Goal: Information Seeking & Learning: Find specific fact

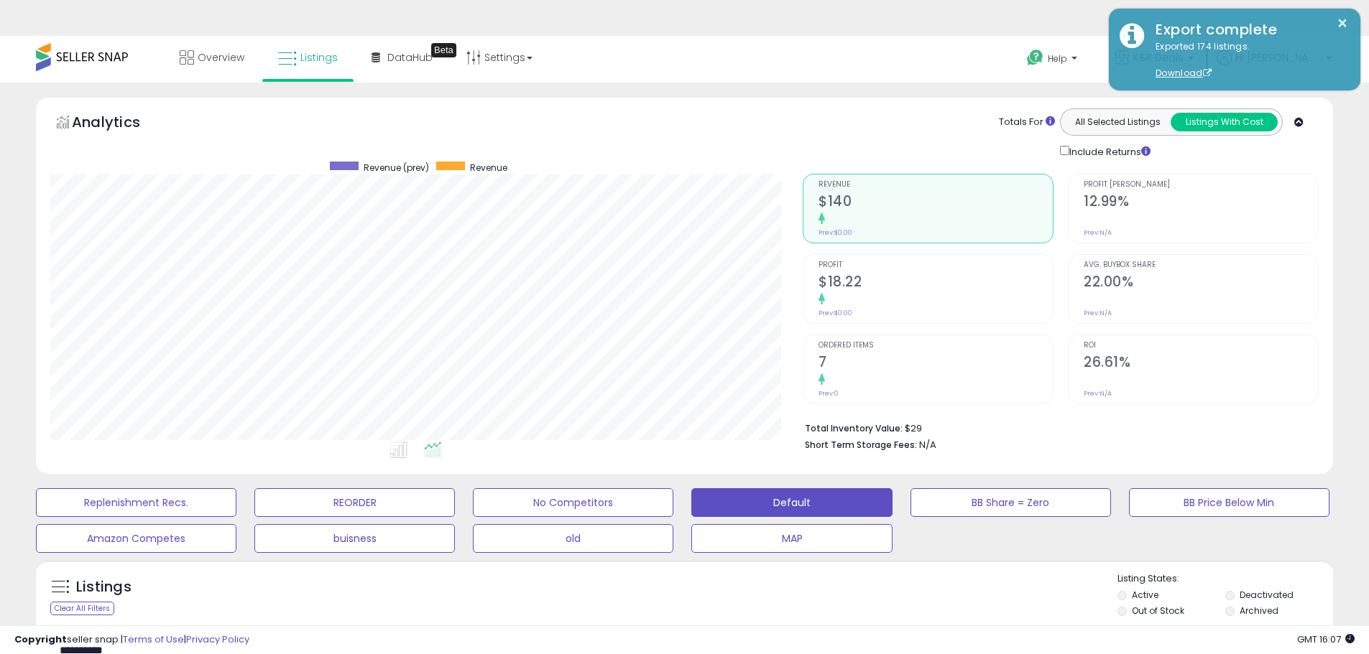
select select "**"
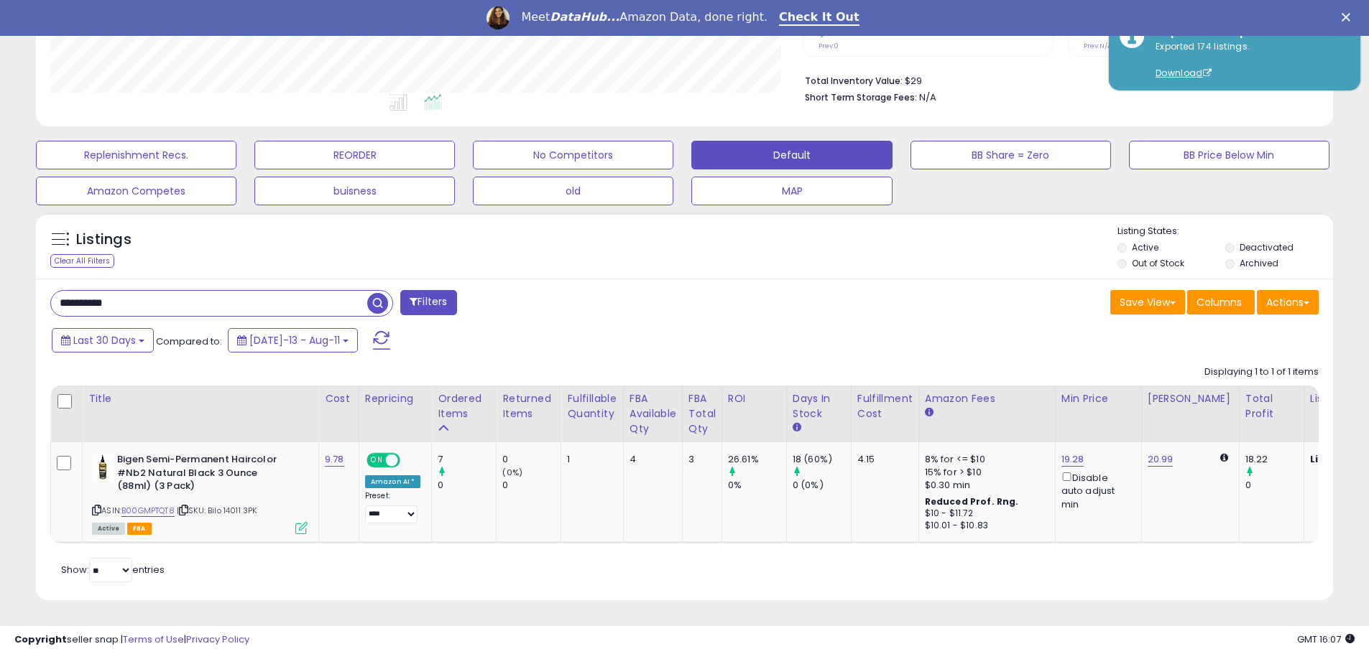
scroll to position [295, 752]
drag, startPoint x: 151, startPoint y: 288, endPoint x: -18, endPoint y: 334, distance: 175.0
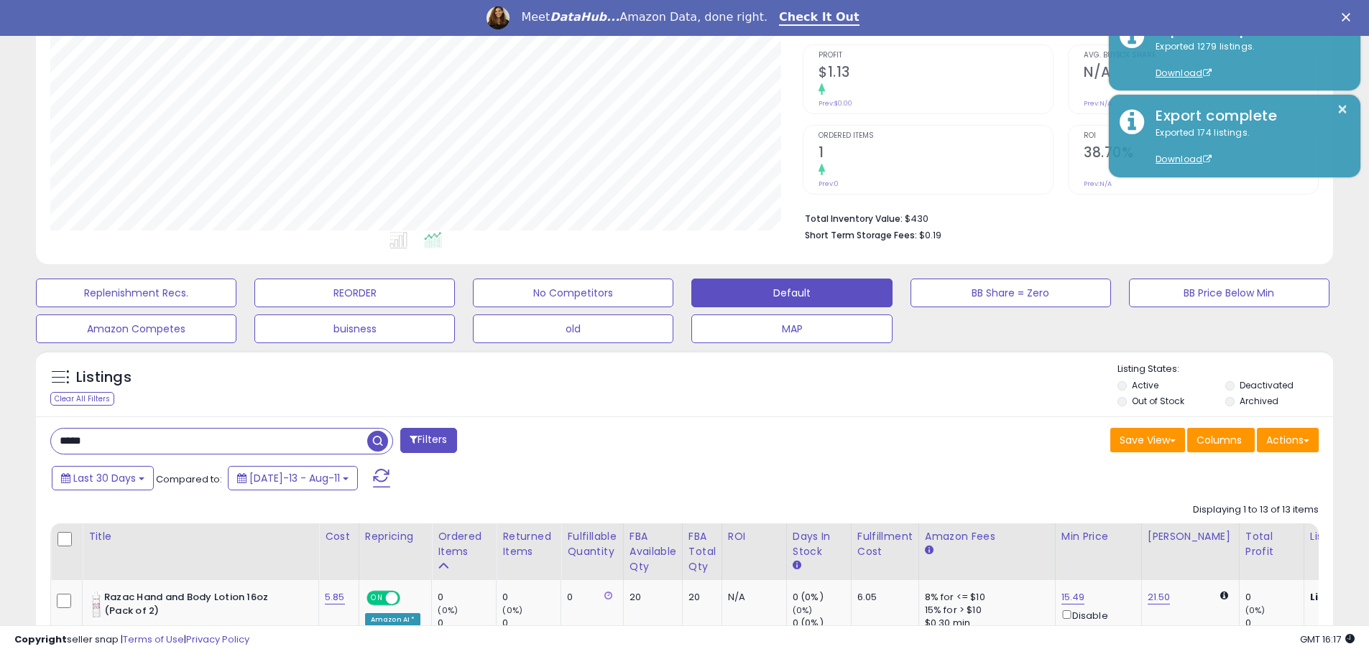
scroll to position [305, 0]
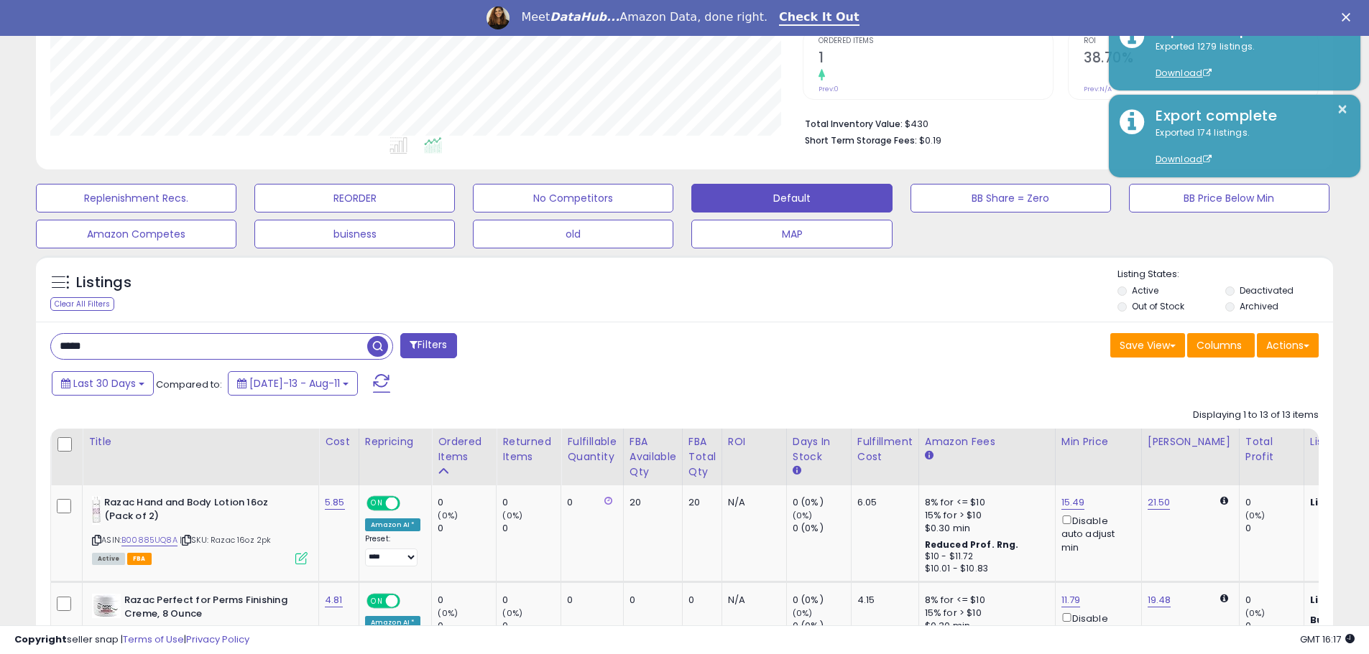
drag, startPoint x: 118, startPoint y: 351, endPoint x: -124, endPoint y: 416, distance: 249.9
click at [0, 350] on html "Unable to login Retrieving listings data.. has not yet accepted the Terms of Us…" at bounding box center [684, 22] width 1369 height 654
type input "*****"
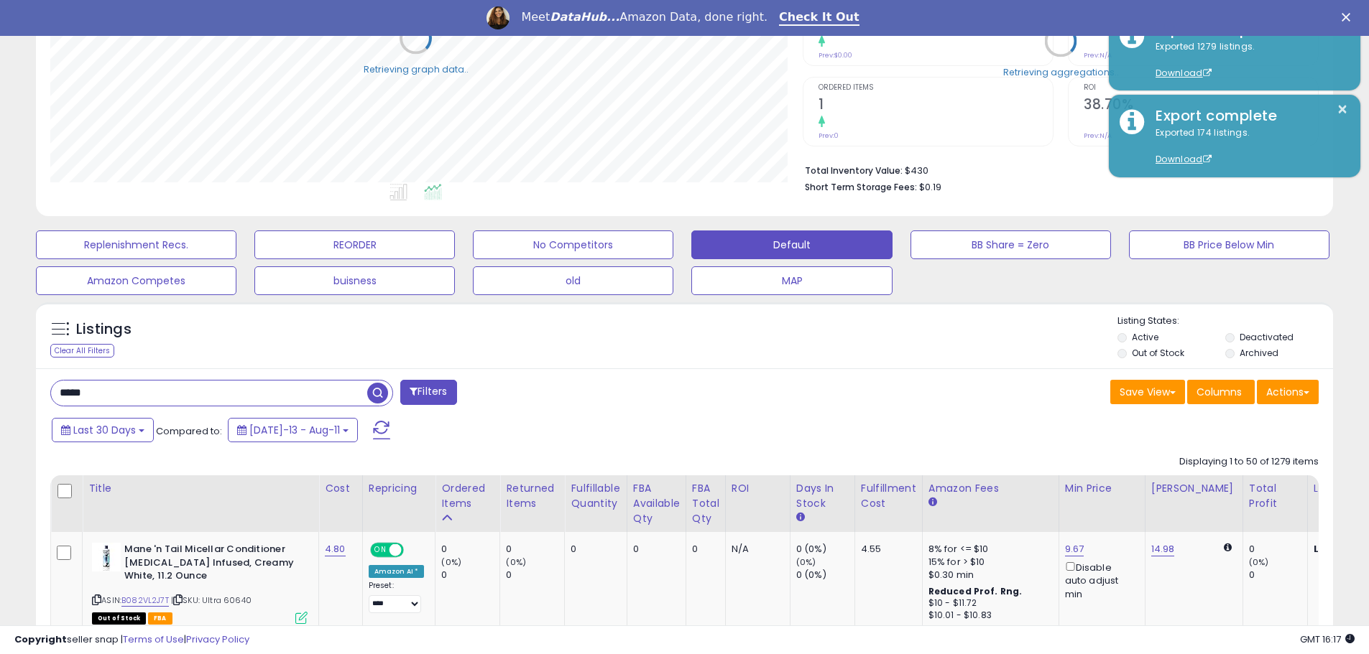
scroll to position [718108, 717651]
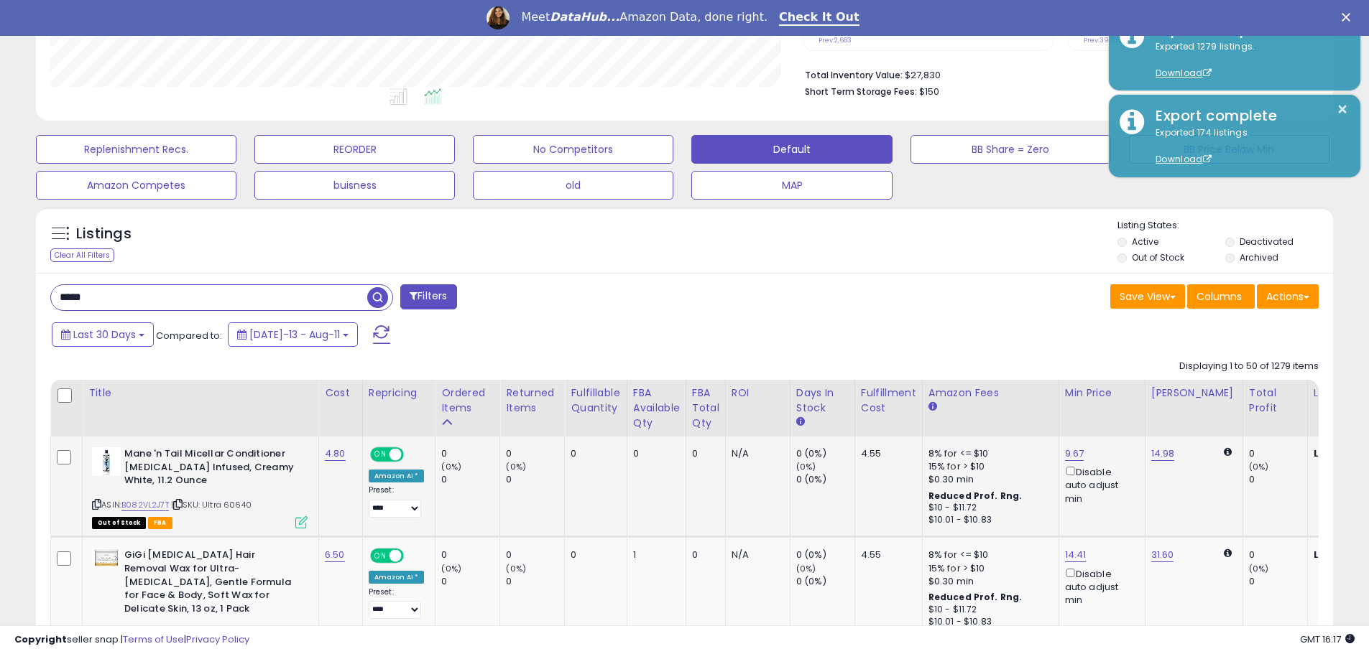
scroll to position [473, 0]
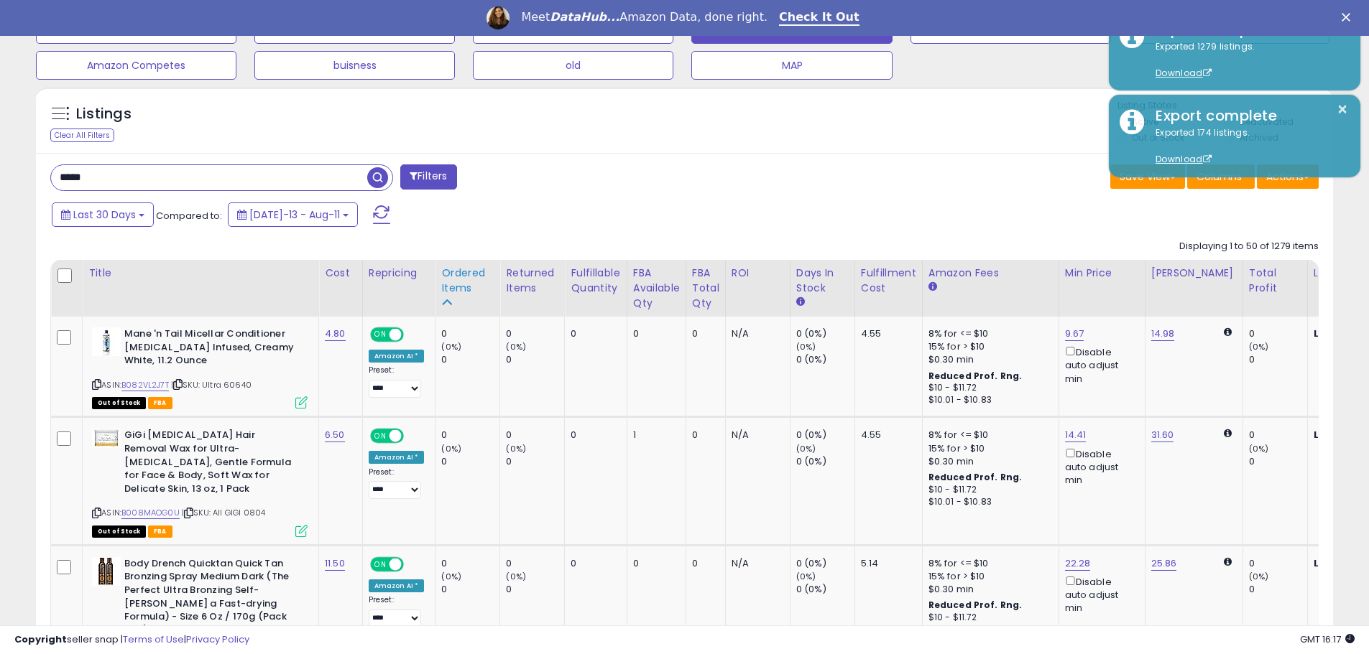
click at [456, 295] on div "Ordered Items" at bounding box center [467, 281] width 52 height 30
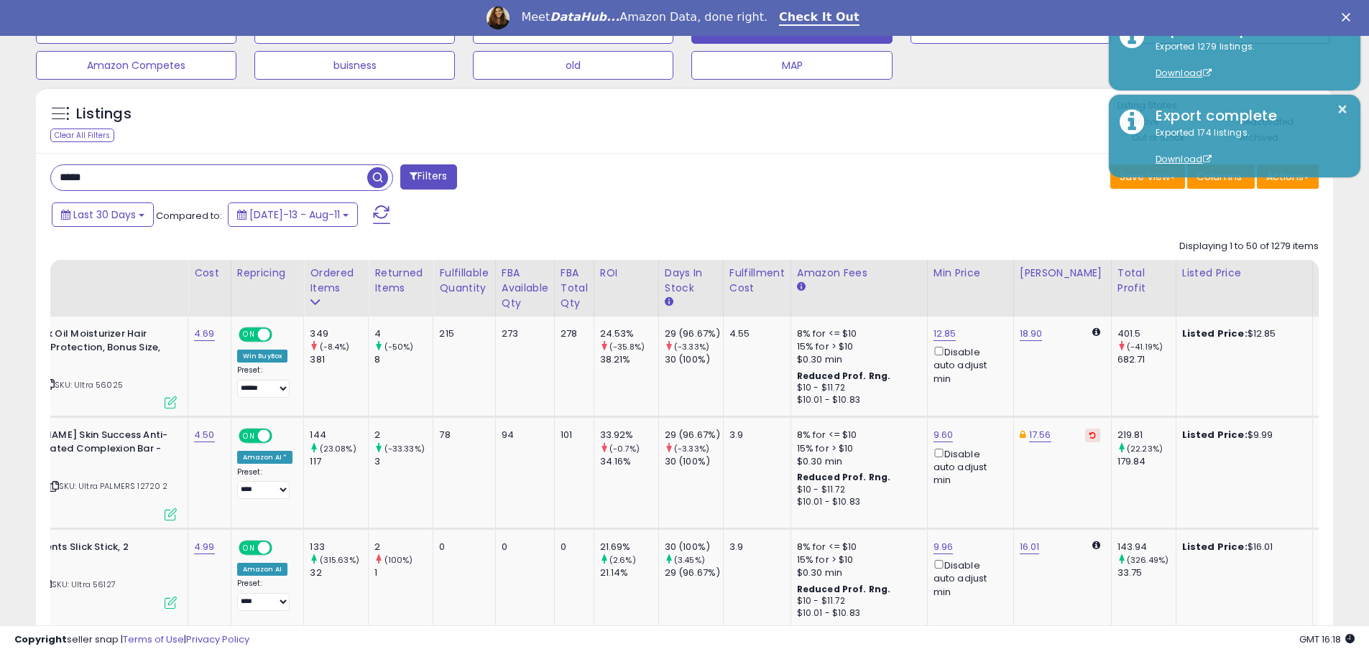
scroll to position [0, 0]
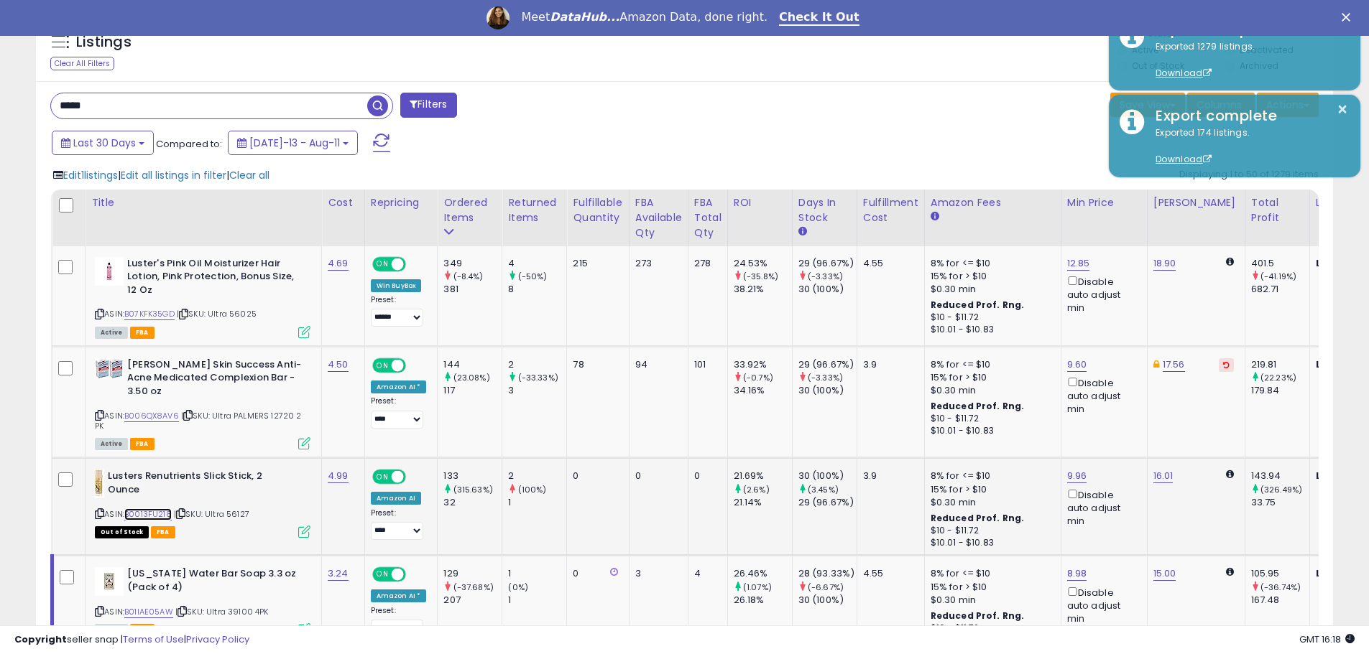
click at [153, 512] on link "B0013FU218" at bounding box center [147, 515] width 47 height 12
click at [101, 512] on icon at bounding box center [99, 514] width 9 height 8
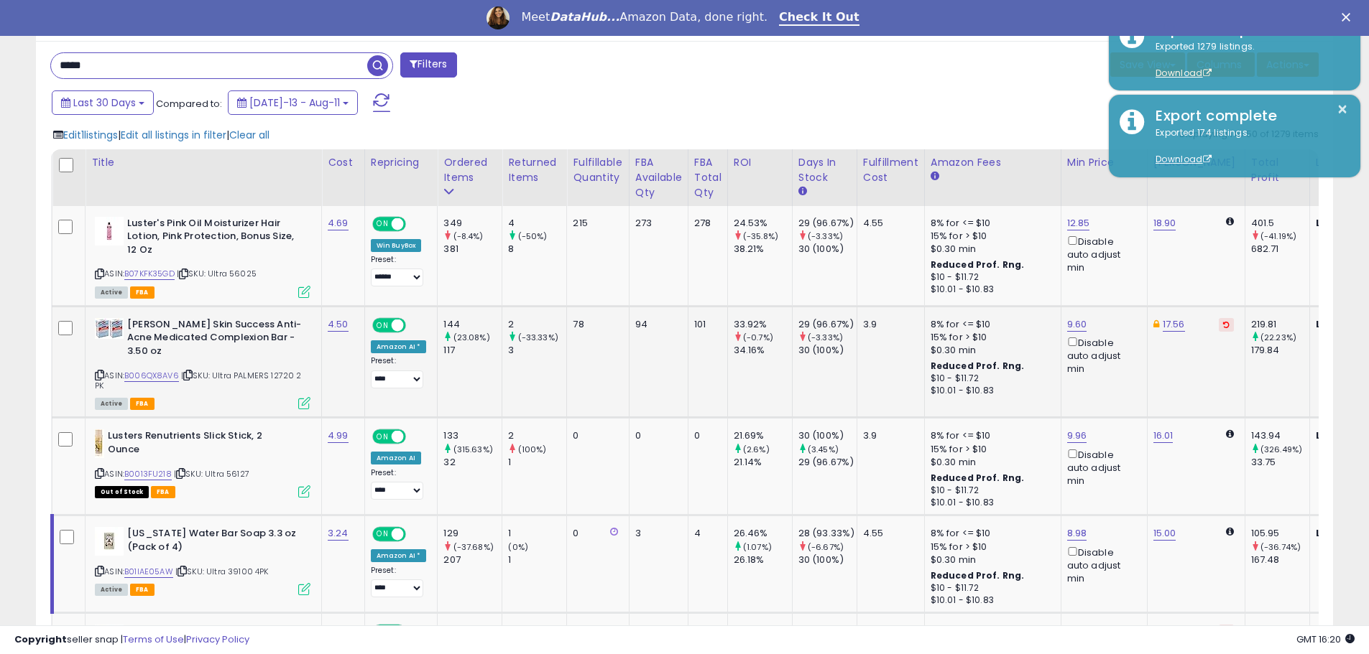
scroll to position [617, 0]
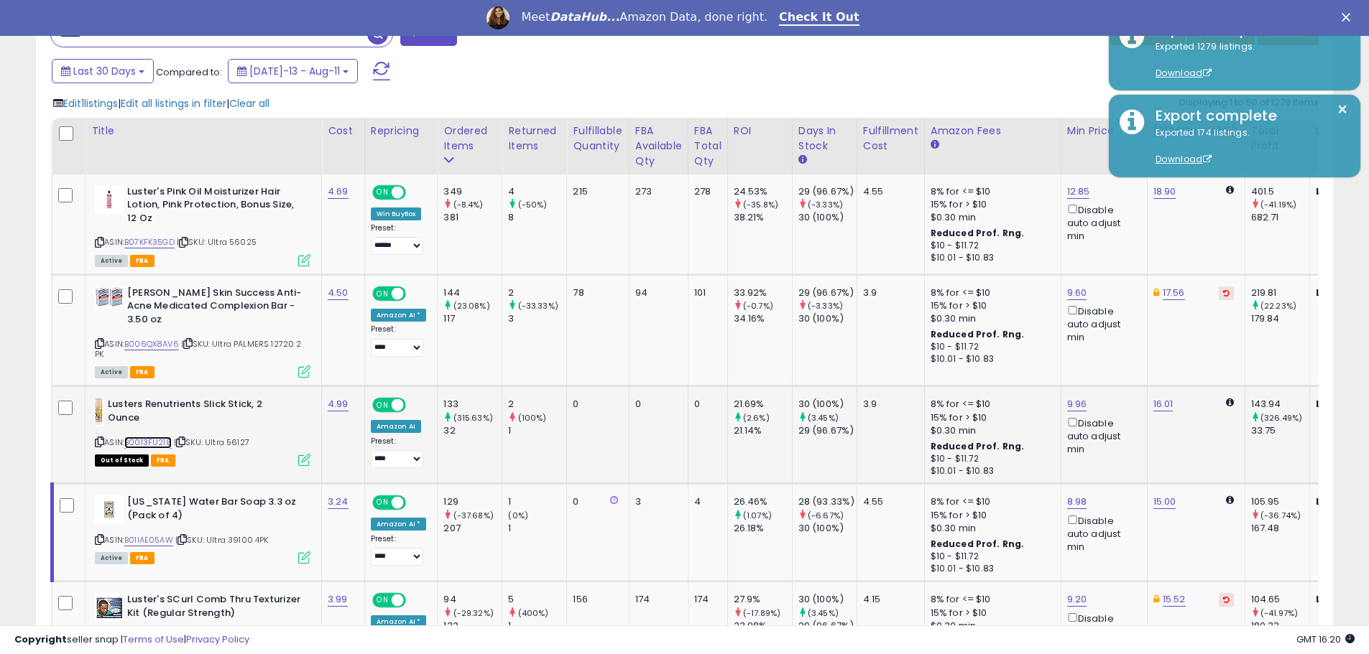
click at [157, 443] on link "B0013FU218" at bounding box center [147, 443] width 47 height 12
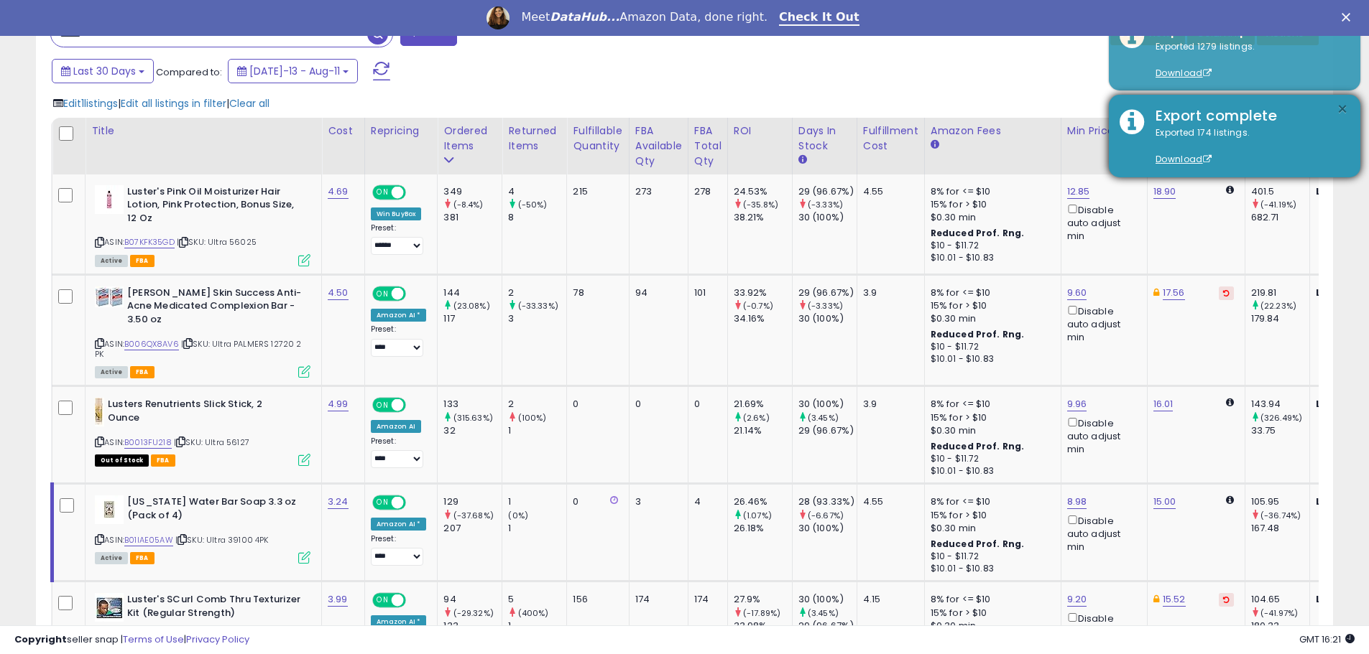
click at [1336, 107] on button "×" at bounding box center [1341, 110] width 11 height 18
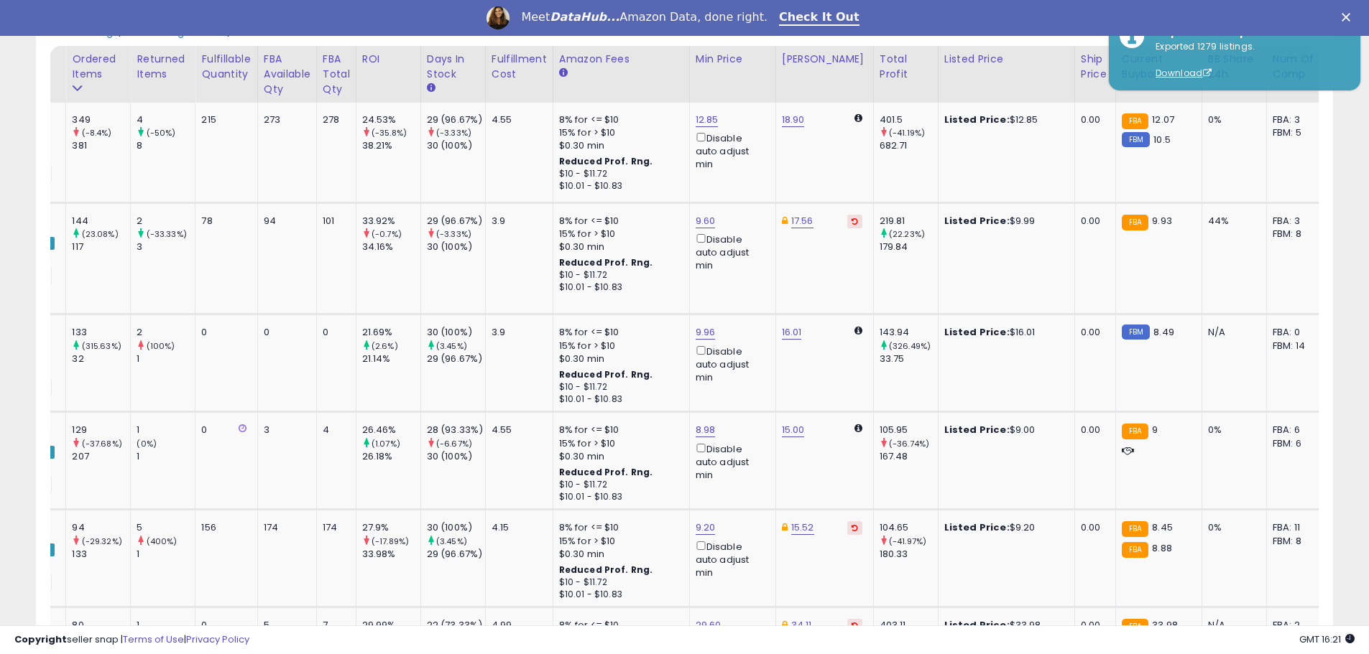
scroll to position [0, 0]
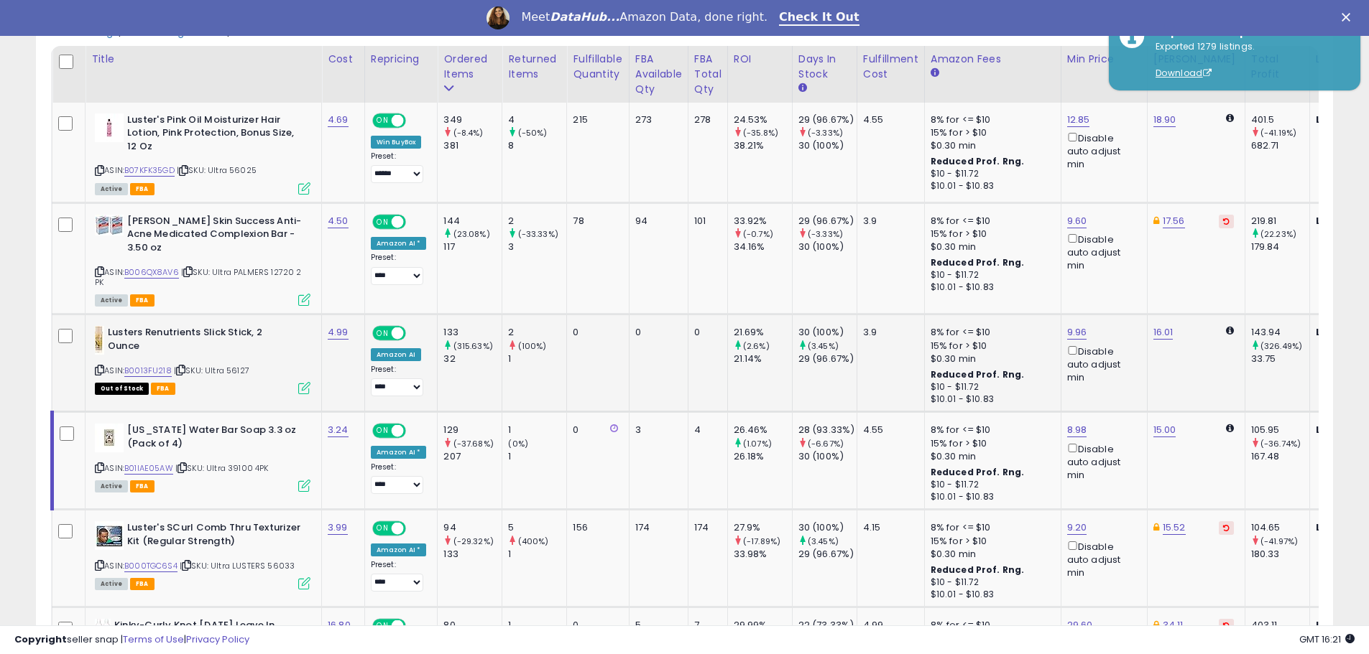
click at [618, 350] on td "0" at bounding box center [598, 364] width 62 height 98
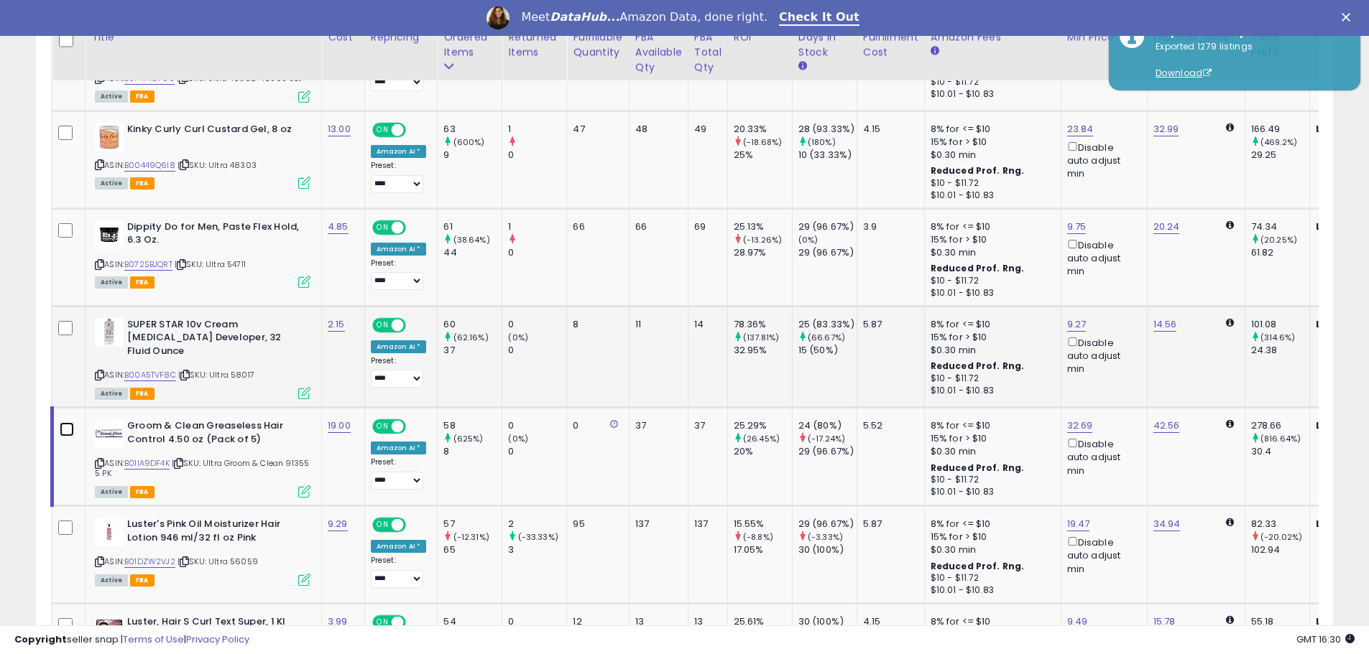
scroll to position [1552, 0]
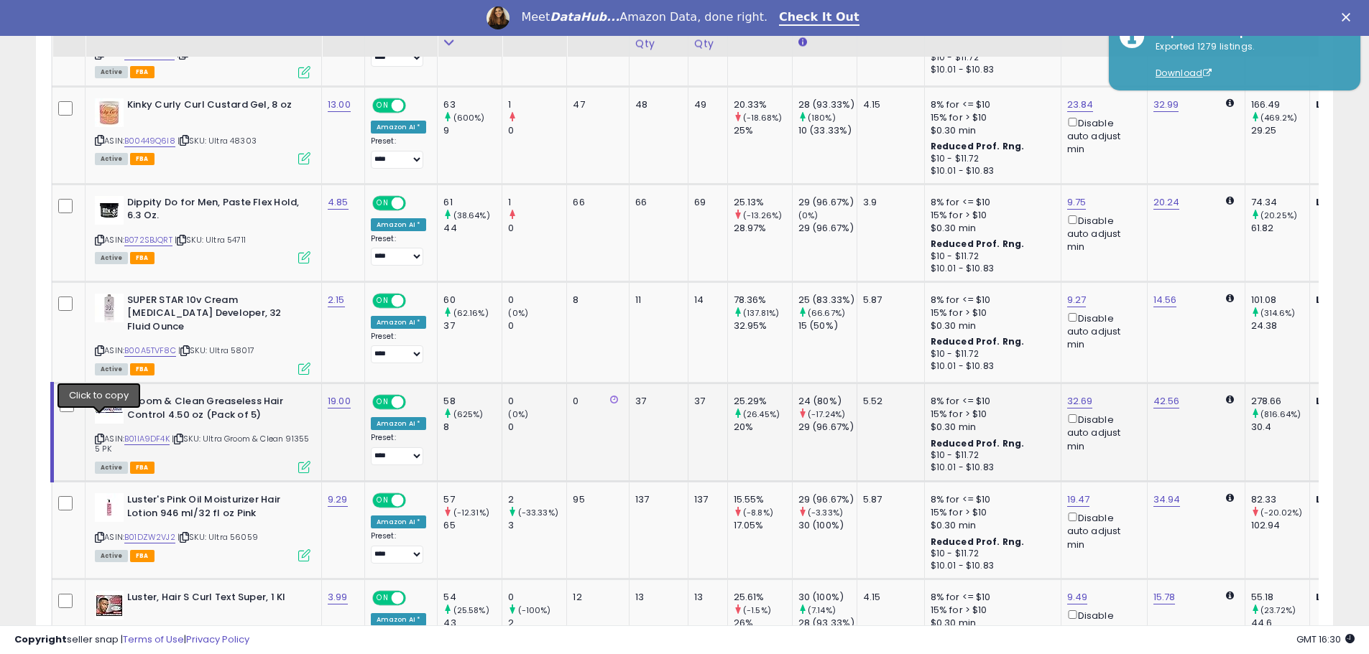
click at [99, 435] on icon at bounding box center [99, 439] width 9 height 8
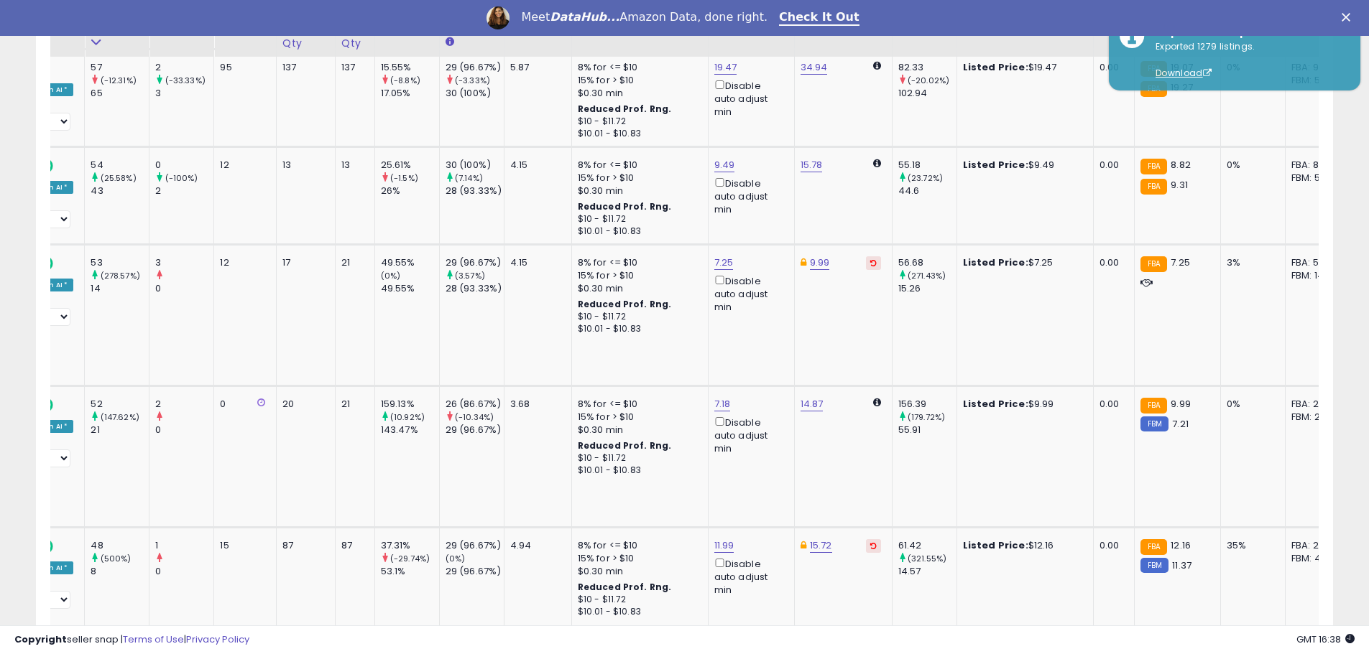
scroll to position [0, 0]
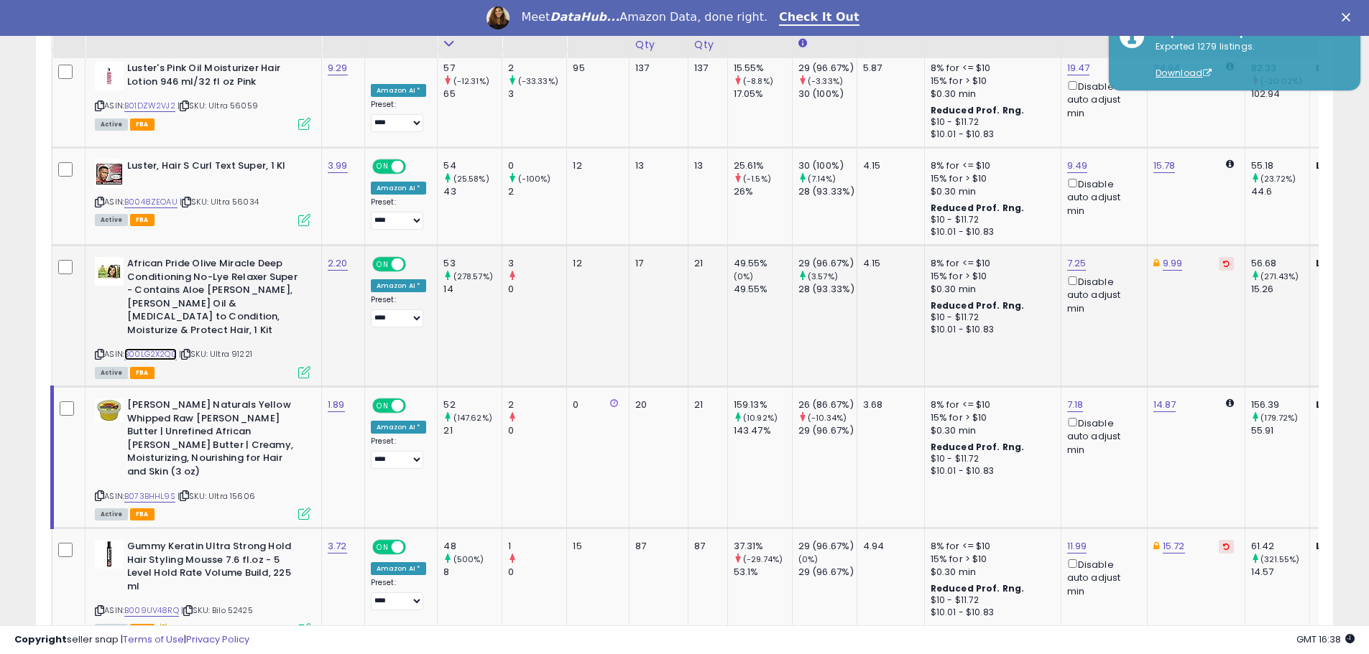
click at [167, 348] on link "B00LG2X2Q0" at bounding box center [150, 354] width 52 height 12
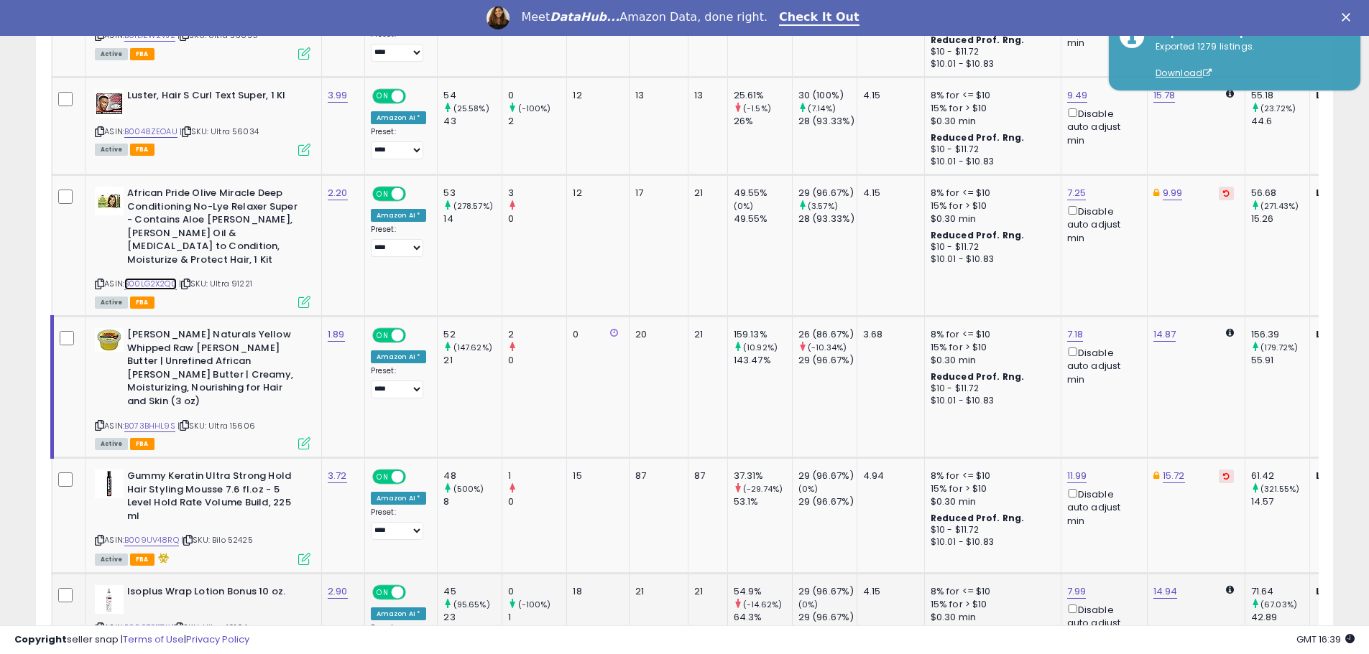
scroll to position [2055, 0]
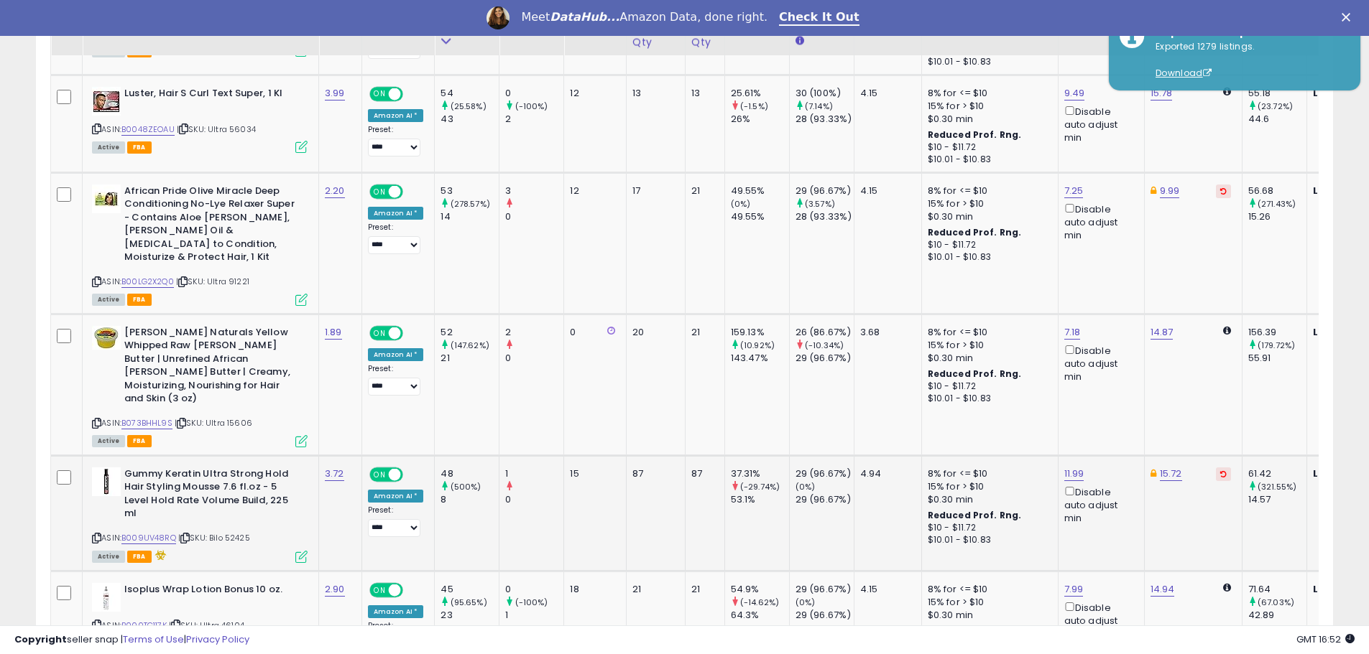
click at [72, 455] on td at bounding box center [67, 513] width 32 height 116
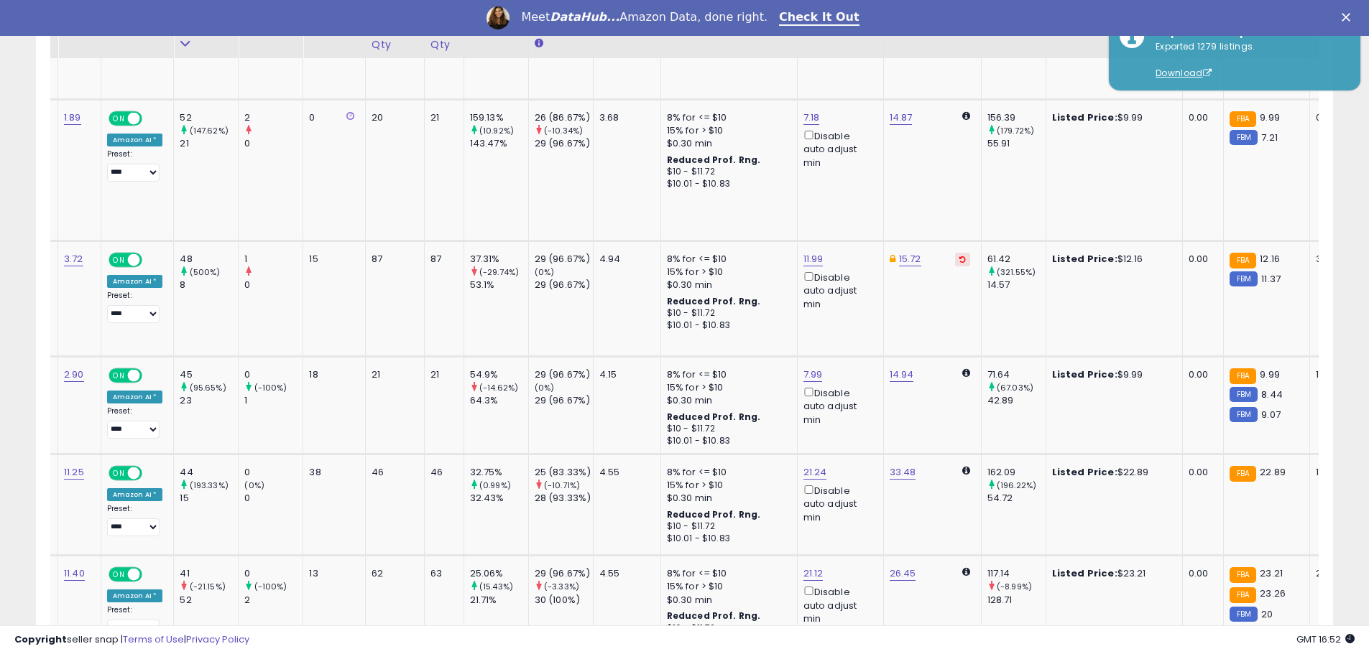
scroll to position [0, 0]
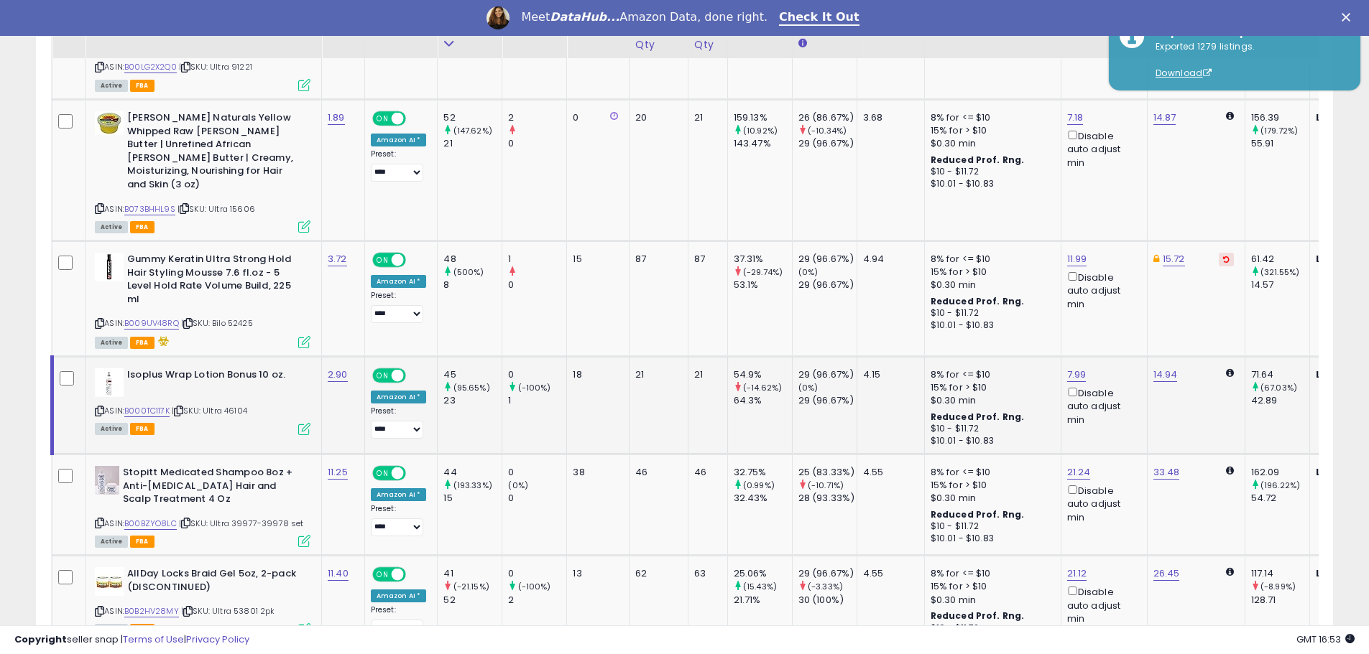
click at [65, 357] on td at bounding box center [68, 406] width 33 height 98
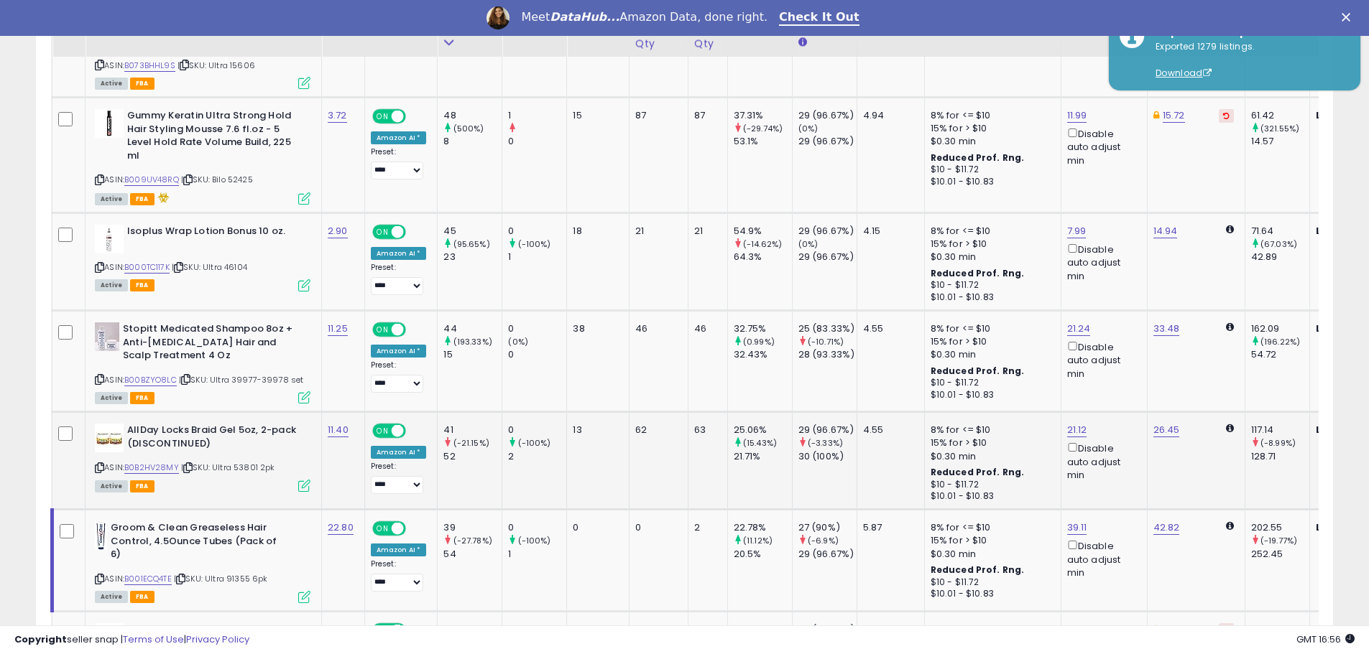
click at [323, 412] on td "11.40" at bounding box center [343, 461] width 43 height 98
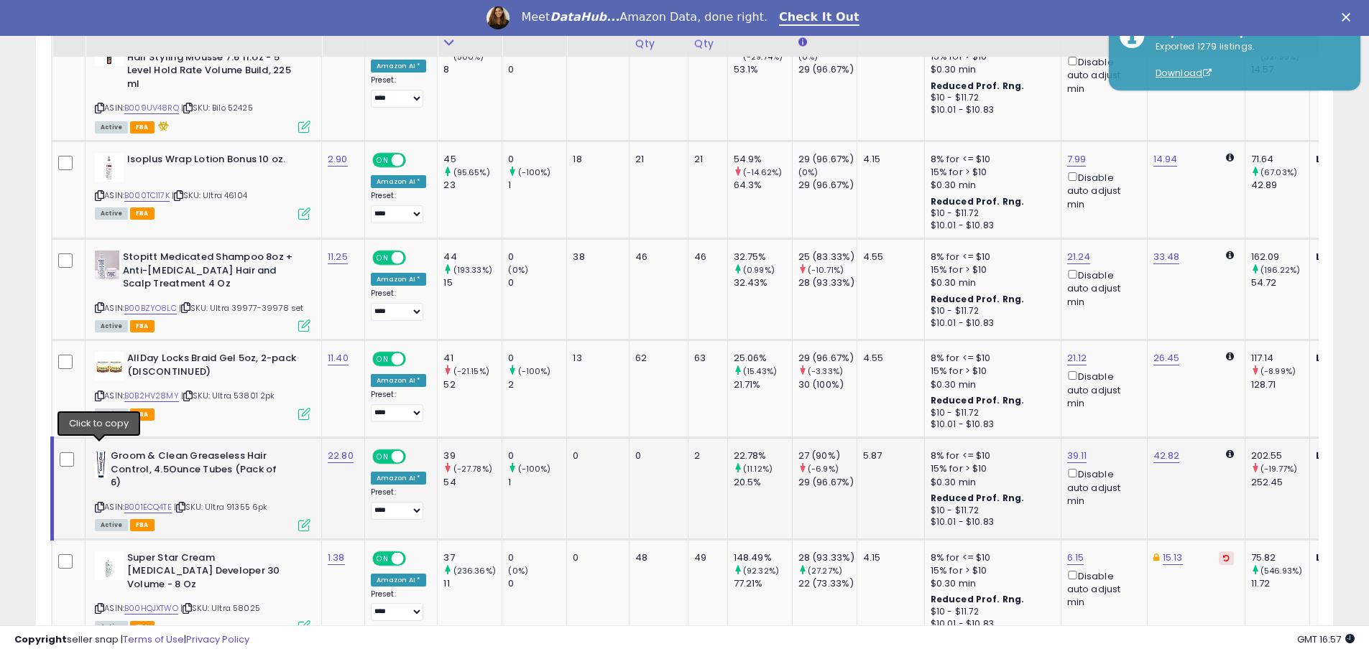
click at [101, 504] on icon at bounding box center [99, 508] width 9 height 8
click at [142, 501] on link "B001ECQ4TE" at bounding box center [147, 507] width 47 height 12
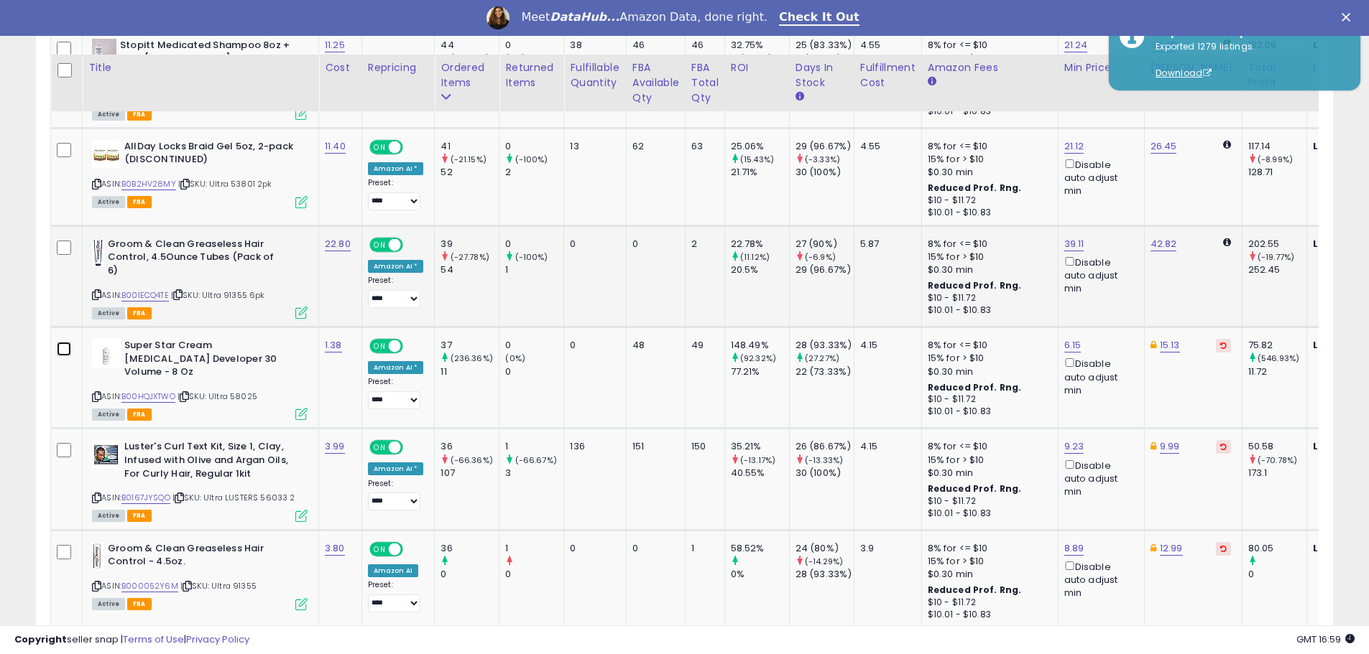
scroll to position [2774, 0]
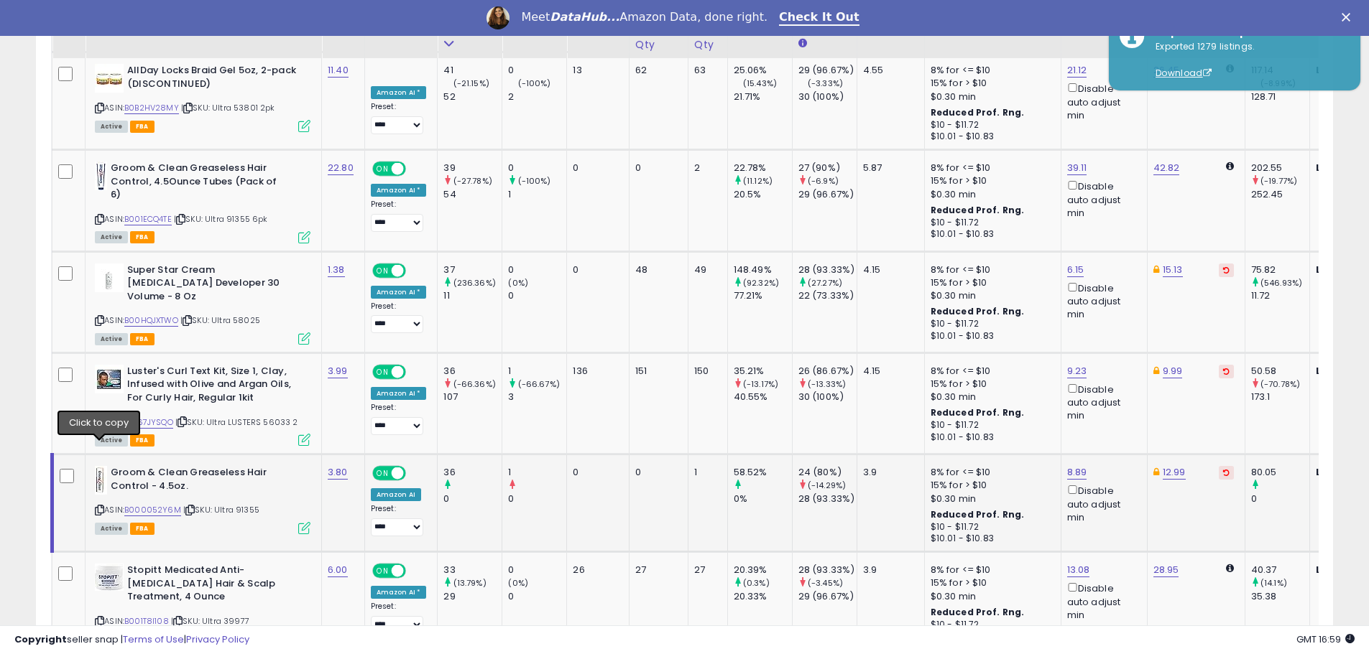
click at [98, 506] on icon at bounding box center [99, 510] width 9 height 8
click at [162, 504] on link "B000052Y6M" at bounding box center [152, 510] width 57 height 12
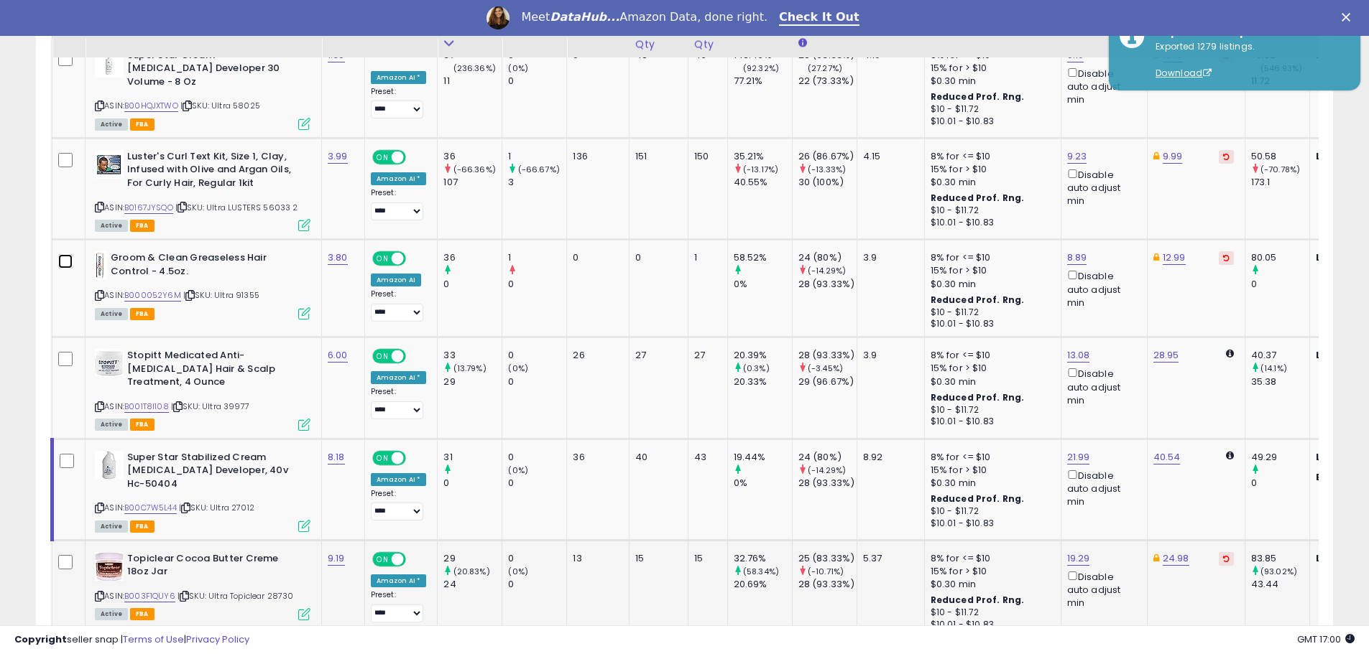
scroll to position [2990, 0]
click at [154, 501] on link "B00C7W5L44" at bounding box center [150, 507] width 52 height 12
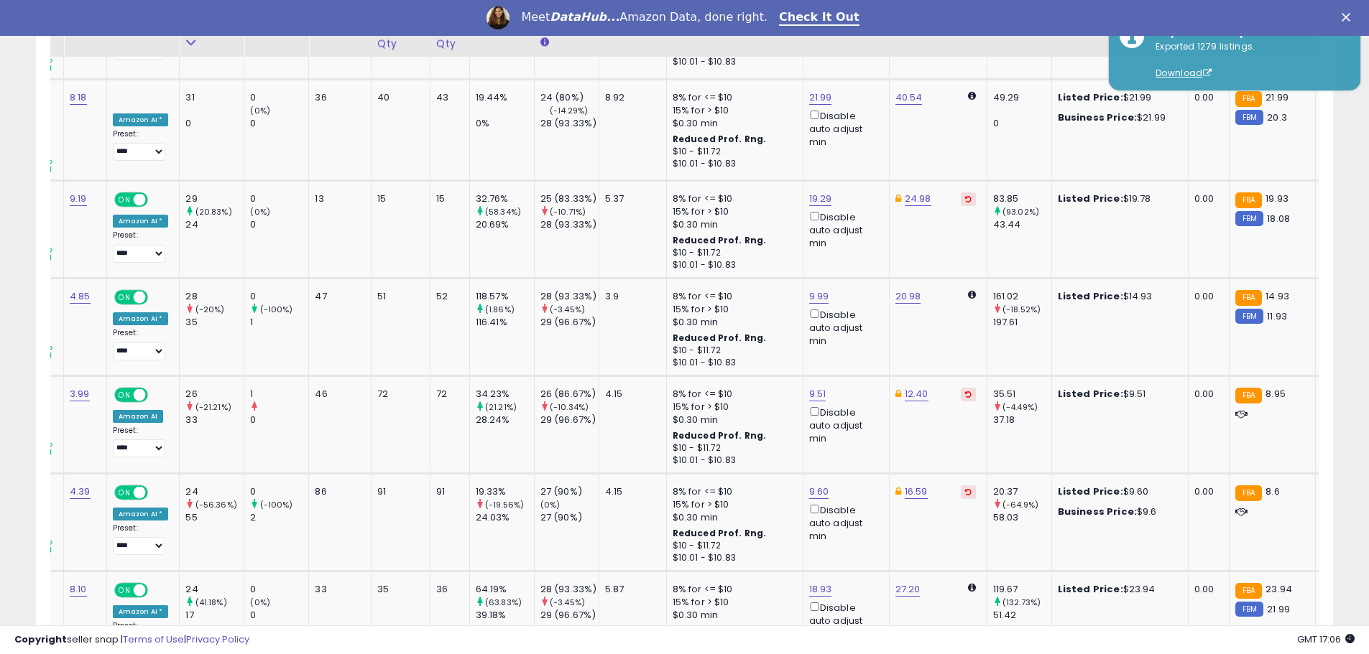
scroll to position [0, 0]
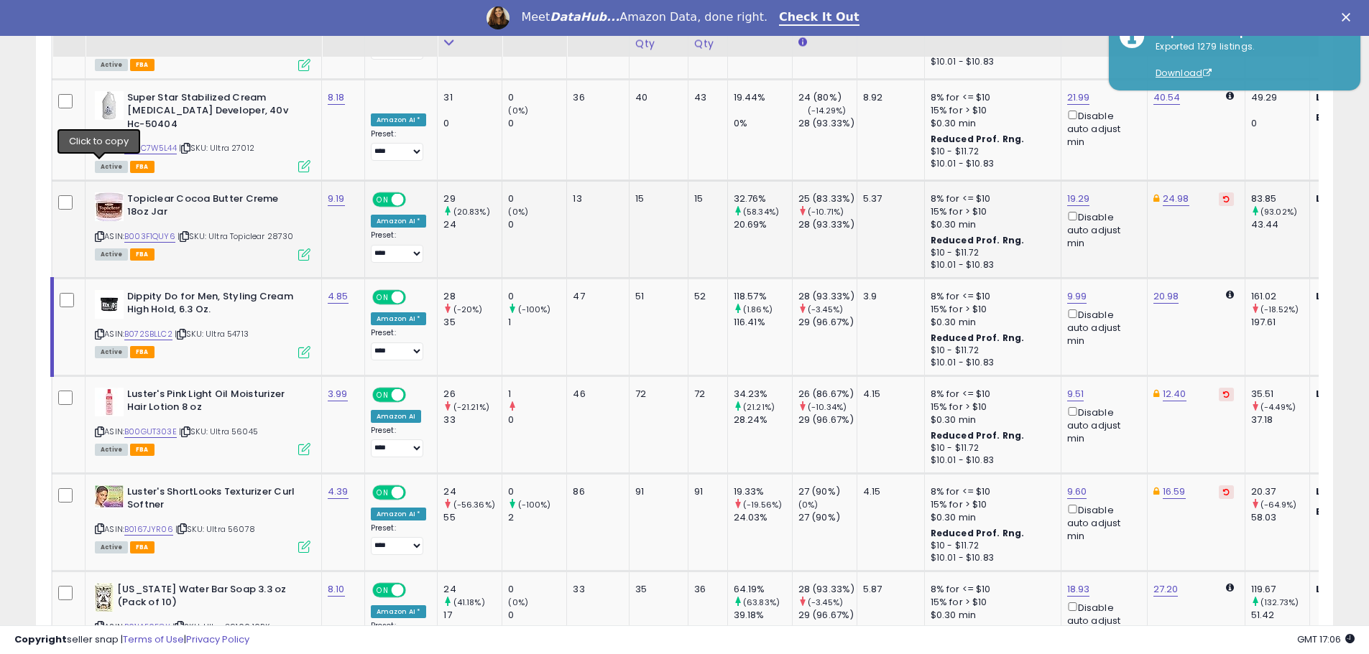
click at [100, 233] on icon at bounding box center [99, 237] width 9 height 8
click at [63, 278] on td at bounding box center [68, 327] width 33 height 98
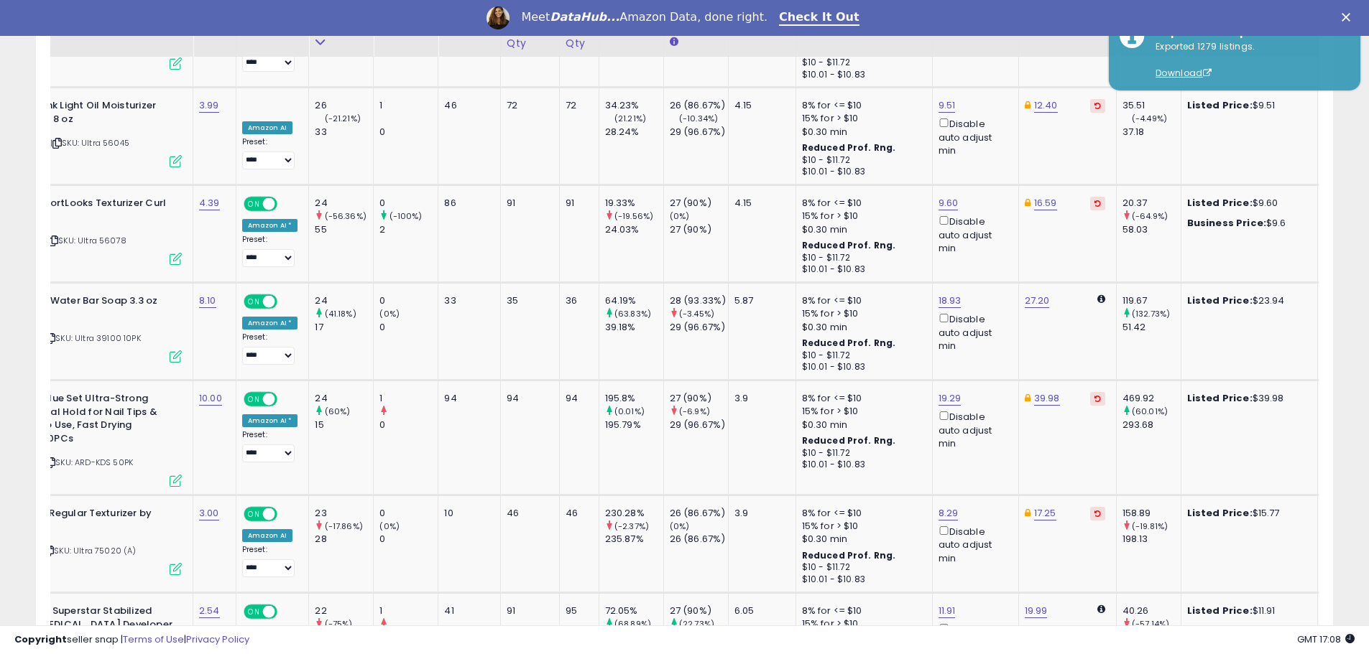
scroll to position [0, 119]
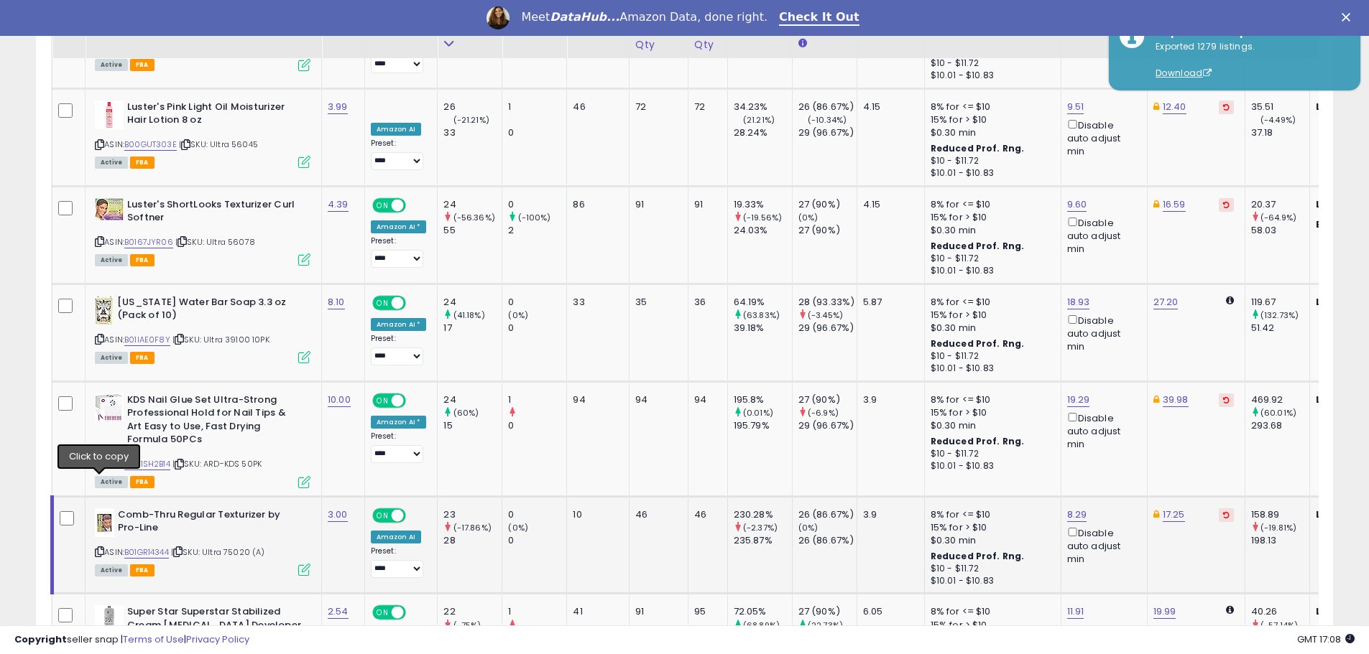
click at [97, 509] on div "ASIN: B01GR14344 | SKU: Ultra 75020 (A) Active FBA" at bounding box center [203, 542] width 216 height 67
click at [98, 548] on icon at bounding box center [99, 552] width 9 height 8
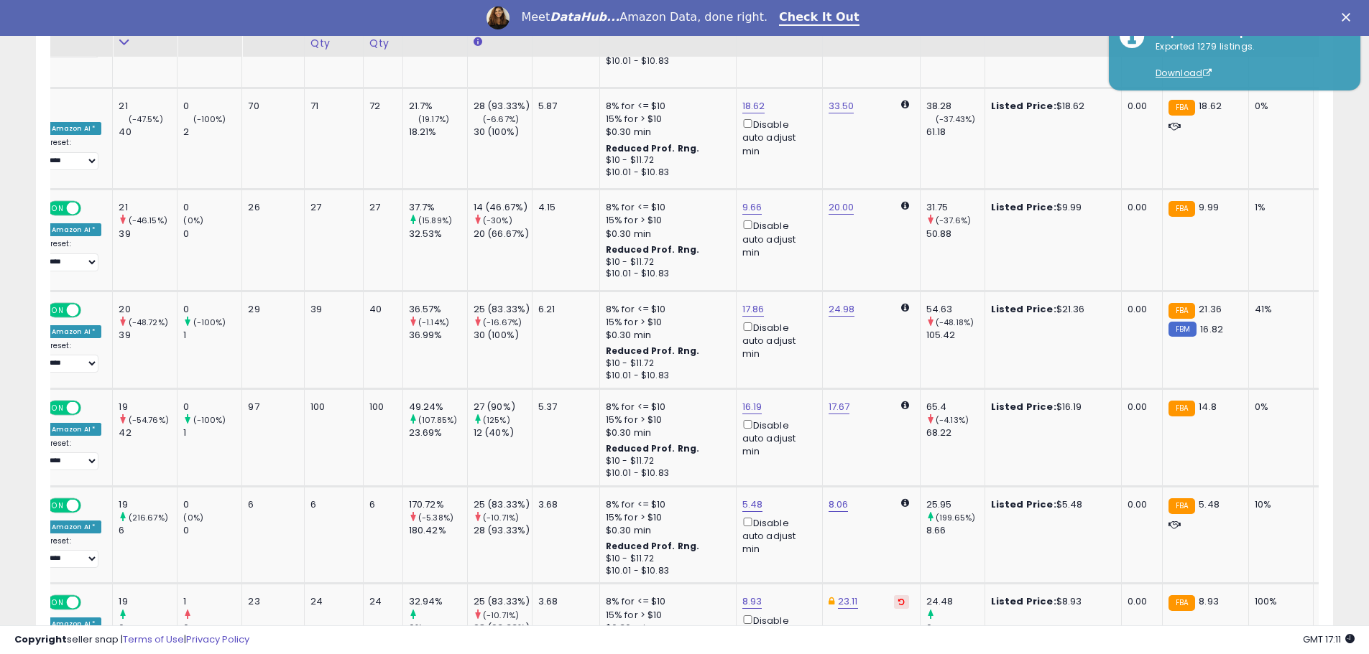
scroll to position [0, 0]
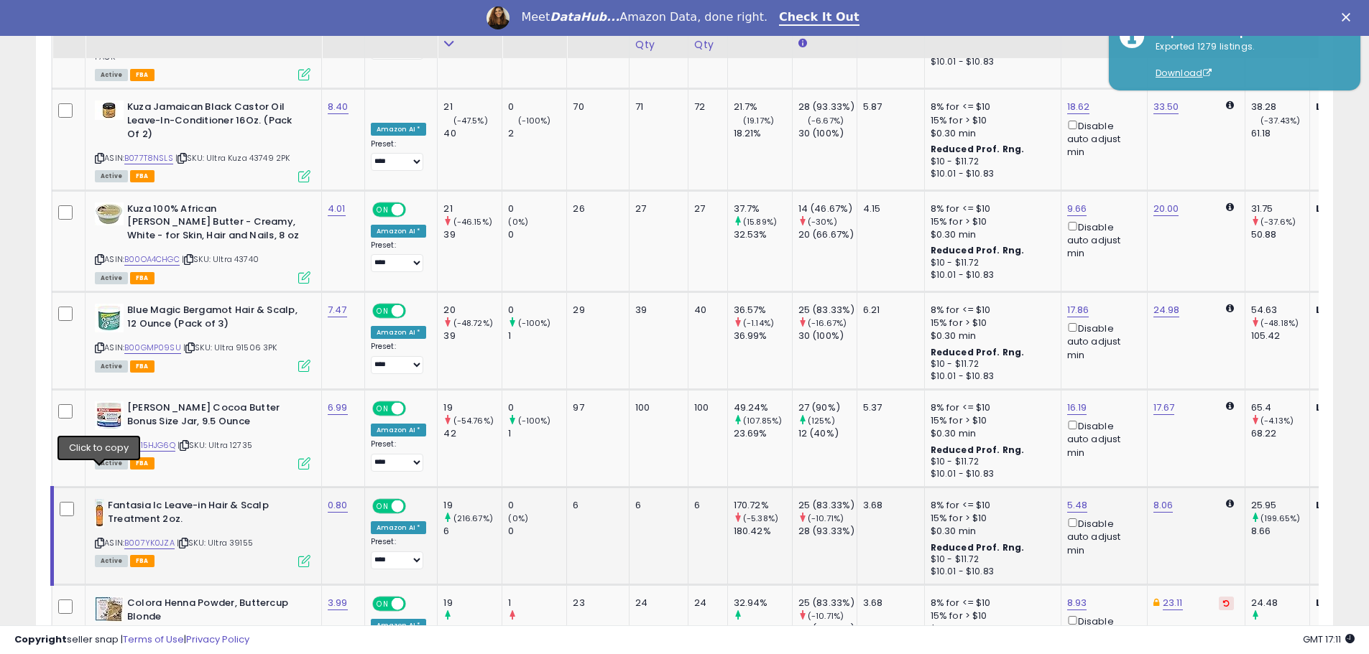
click at [99, 540] on icon at bounding box center [99, 544] width 9 height 8
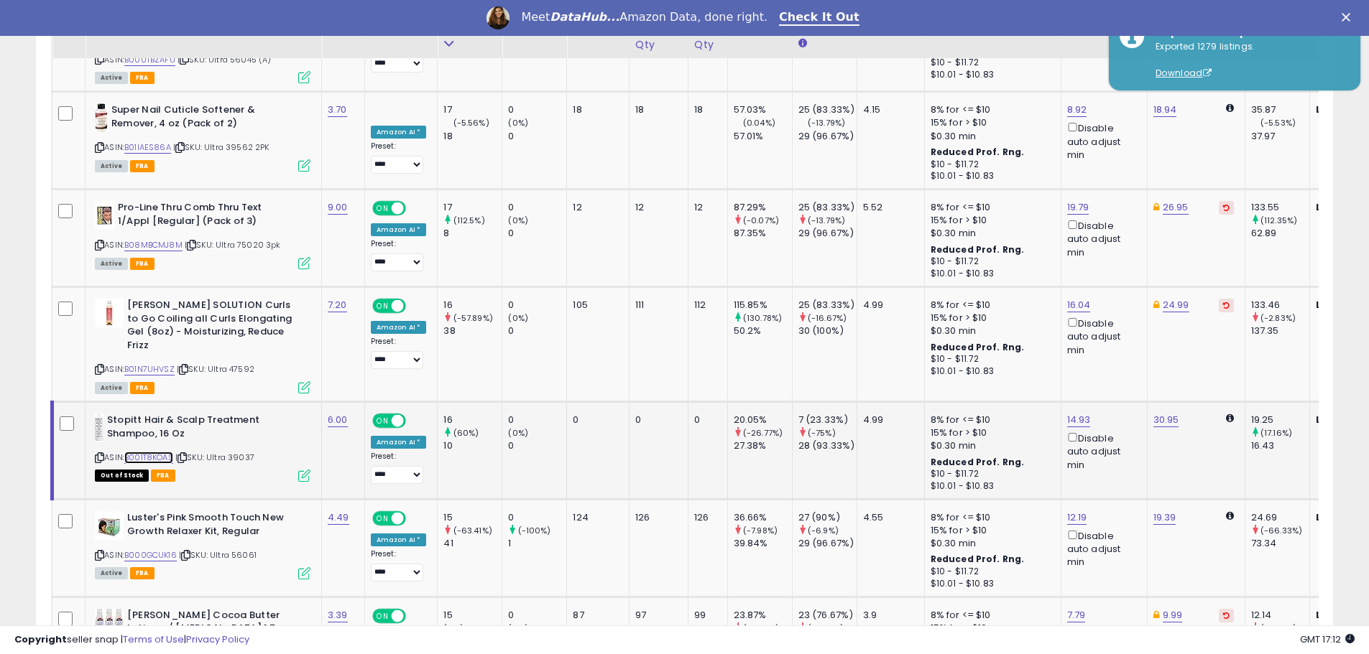
click at [157, 452] on link "B001T8KOAS" at bounding box center [148, 458] width 49 height 12
click at [99, 454] on icon at bounding box center [99, 458] width 9 height 8
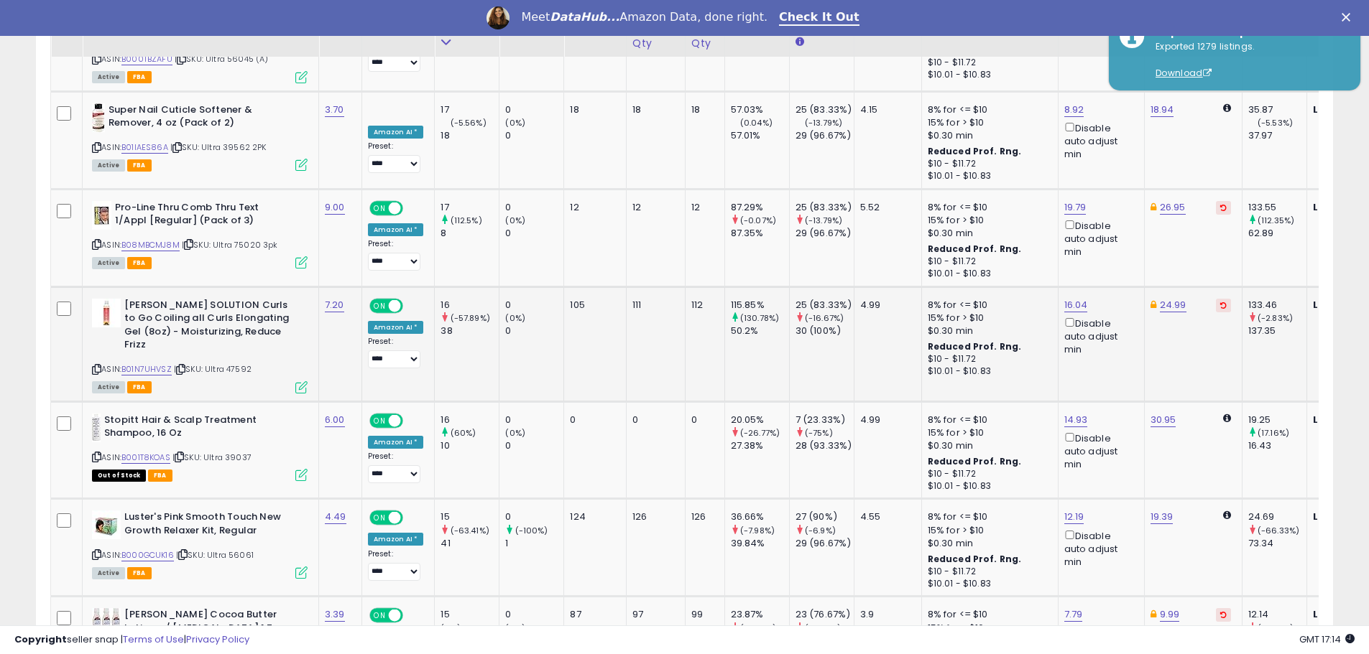
scroll to position [5337, 0]
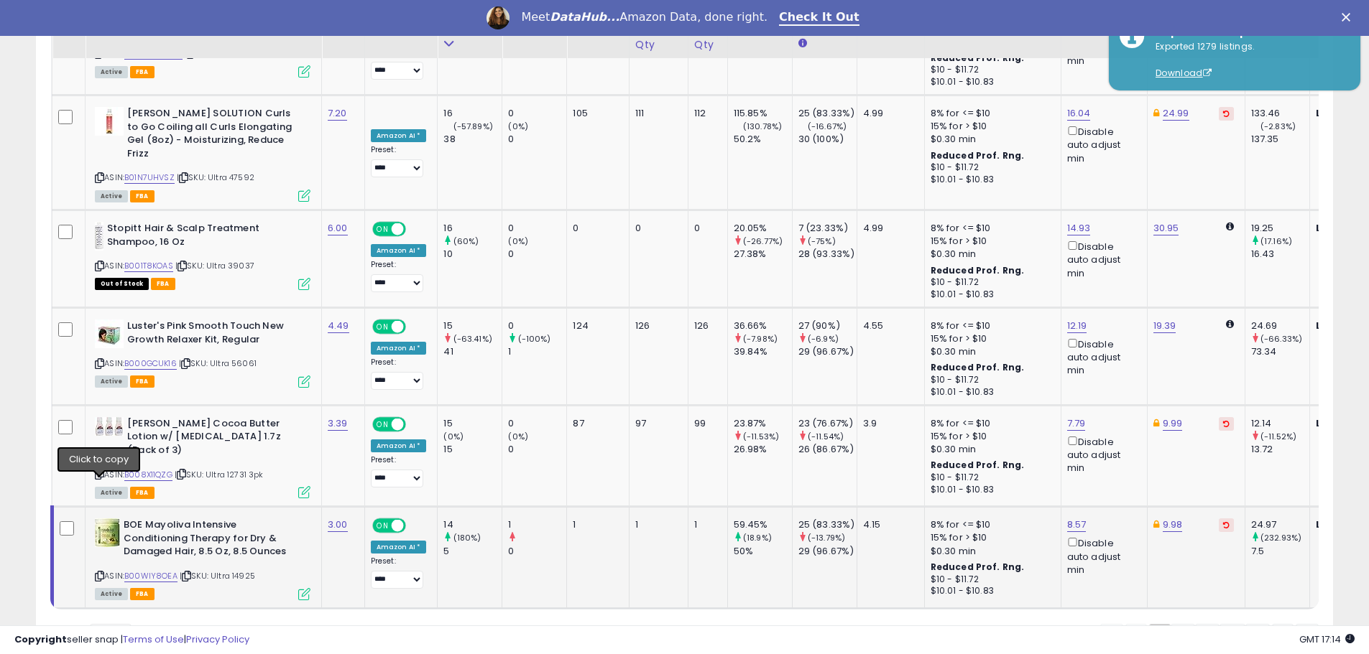
click at [100, 573] on icon at bounding box center [99, 577] width 9 height 8
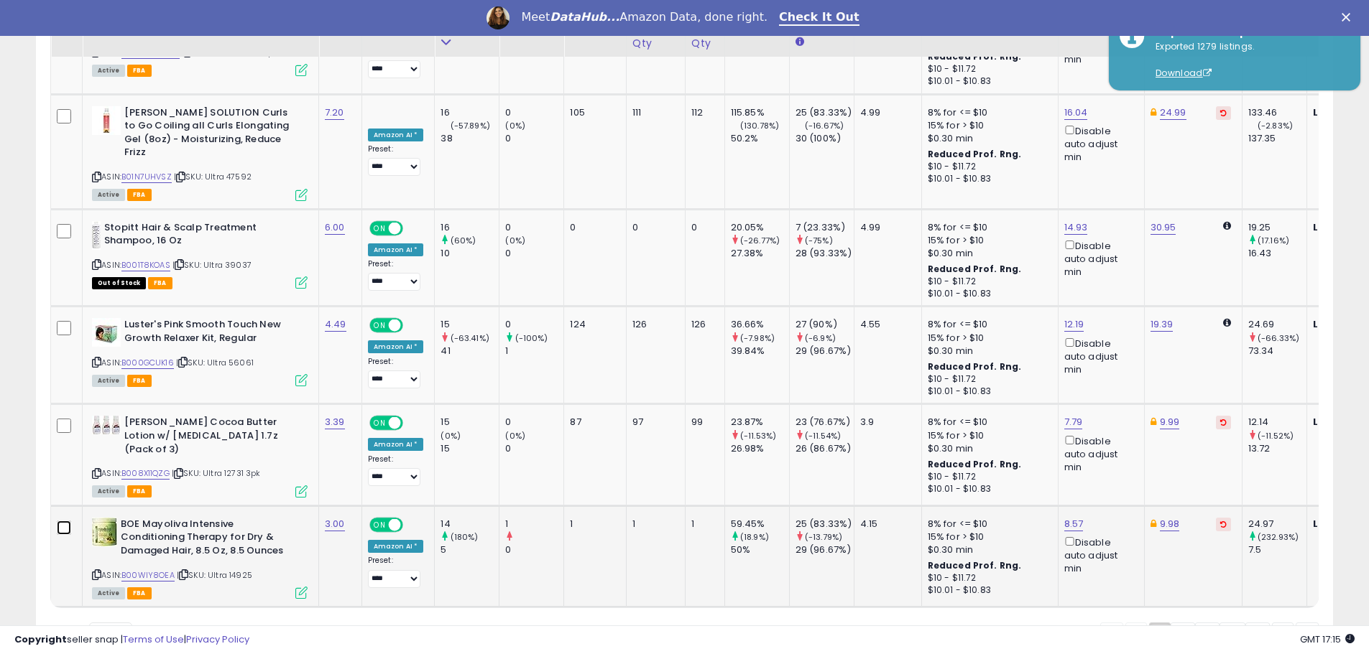
scroll to position [5336, 0]
click at [169, 570] on link "B00WIY8OEA" at bounding box center [147, 576] width 53 height 12
click at [1185, 624] on link "2" at bounding box center [1182, 636] width 24 height 24
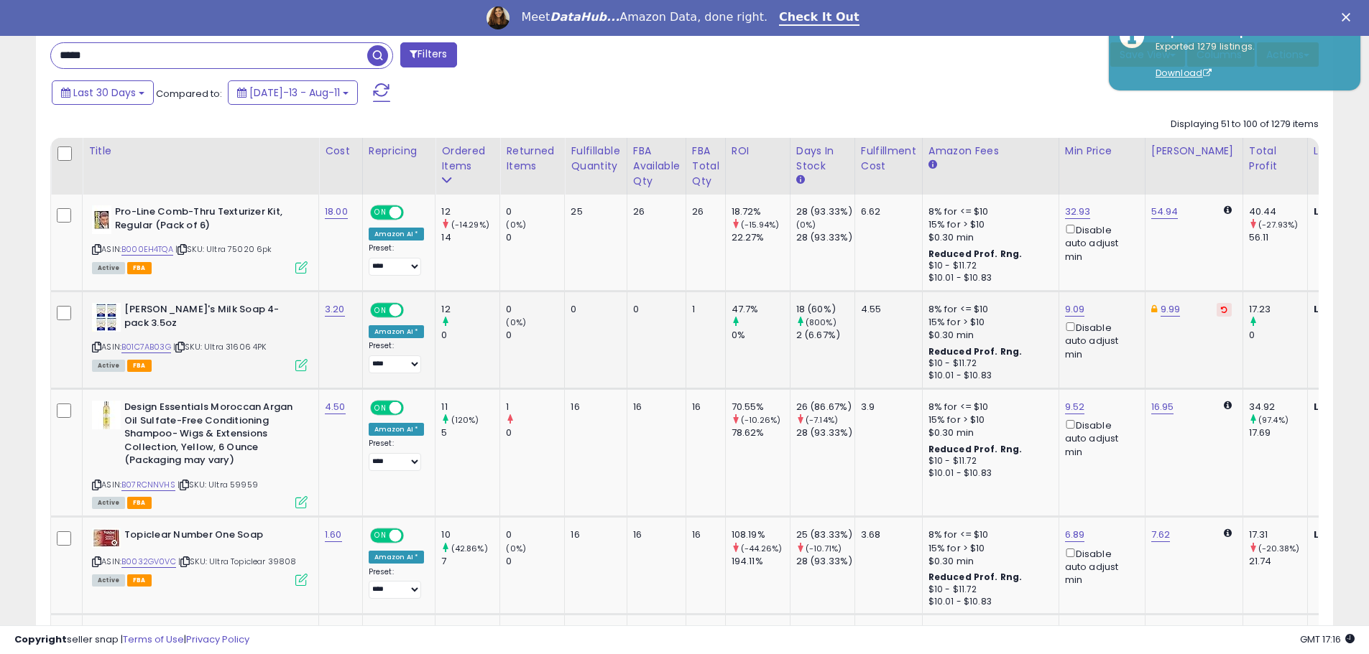
scroll to position [631, 0]
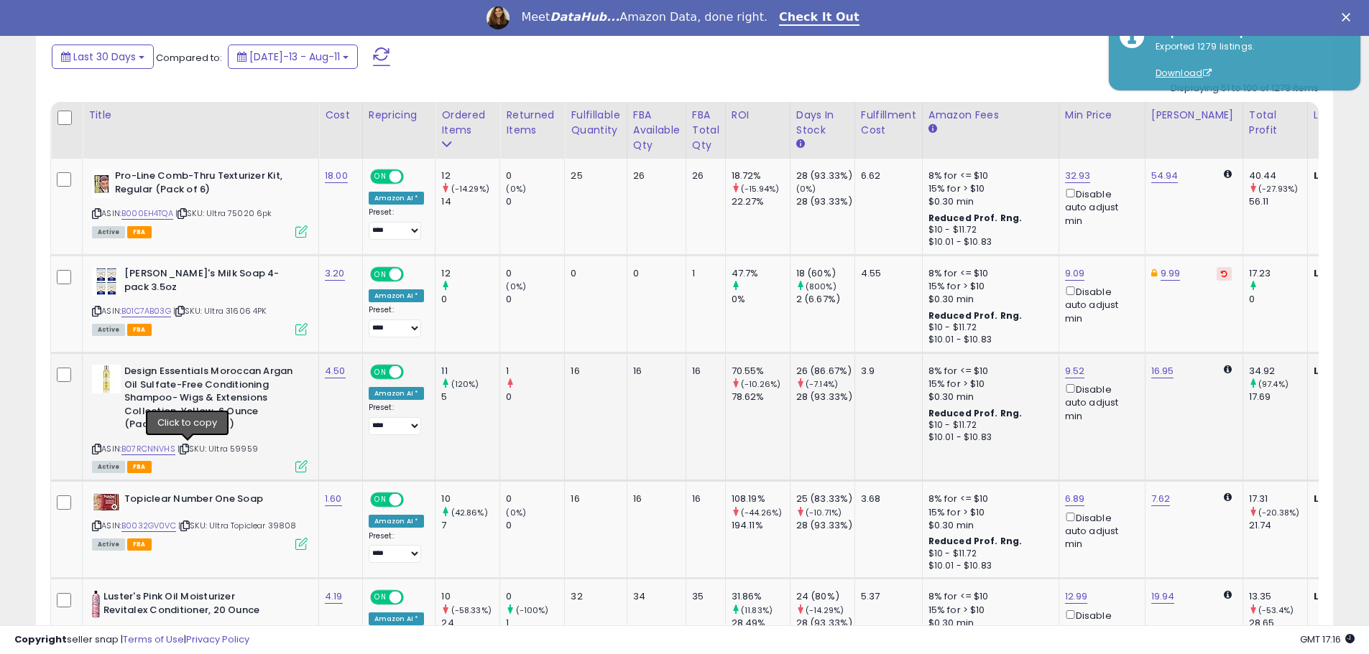
click at [189, 448] on icon at bounding box center [184, 449] width 9 height 8
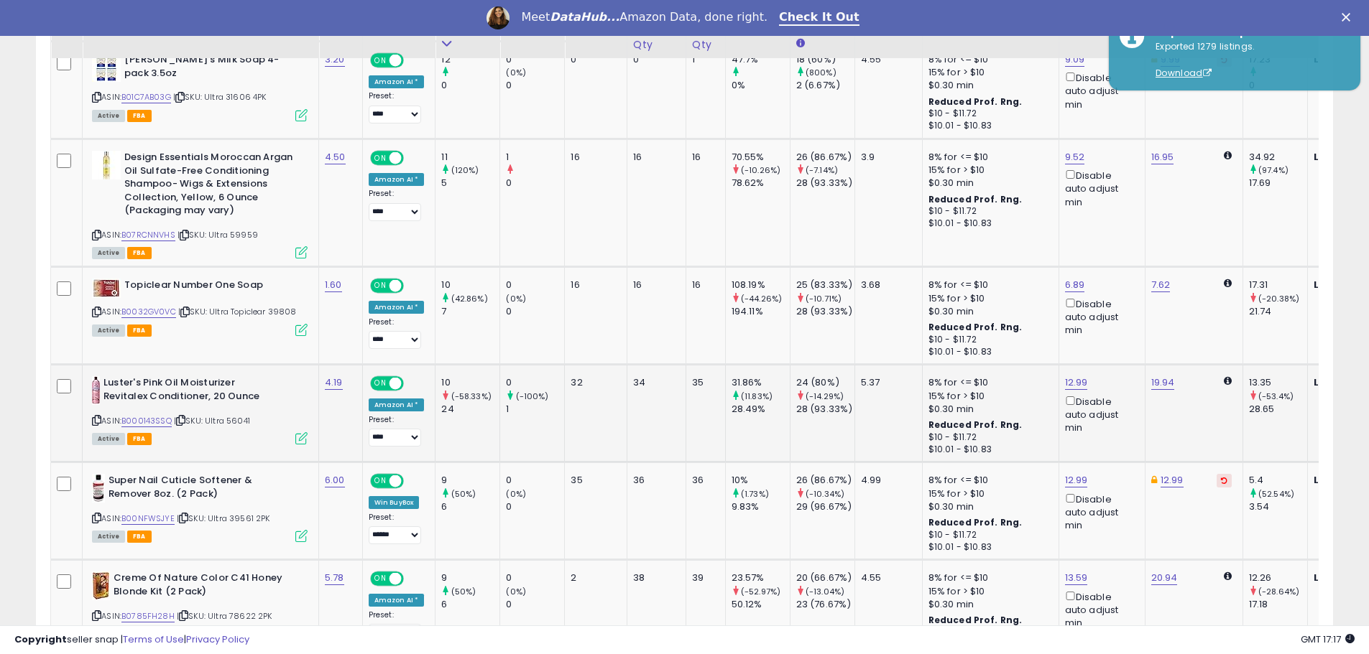
scroll to position [847, 0]
click at [190, 307] on icon at bounding box center [184, 311] width 9 height 8
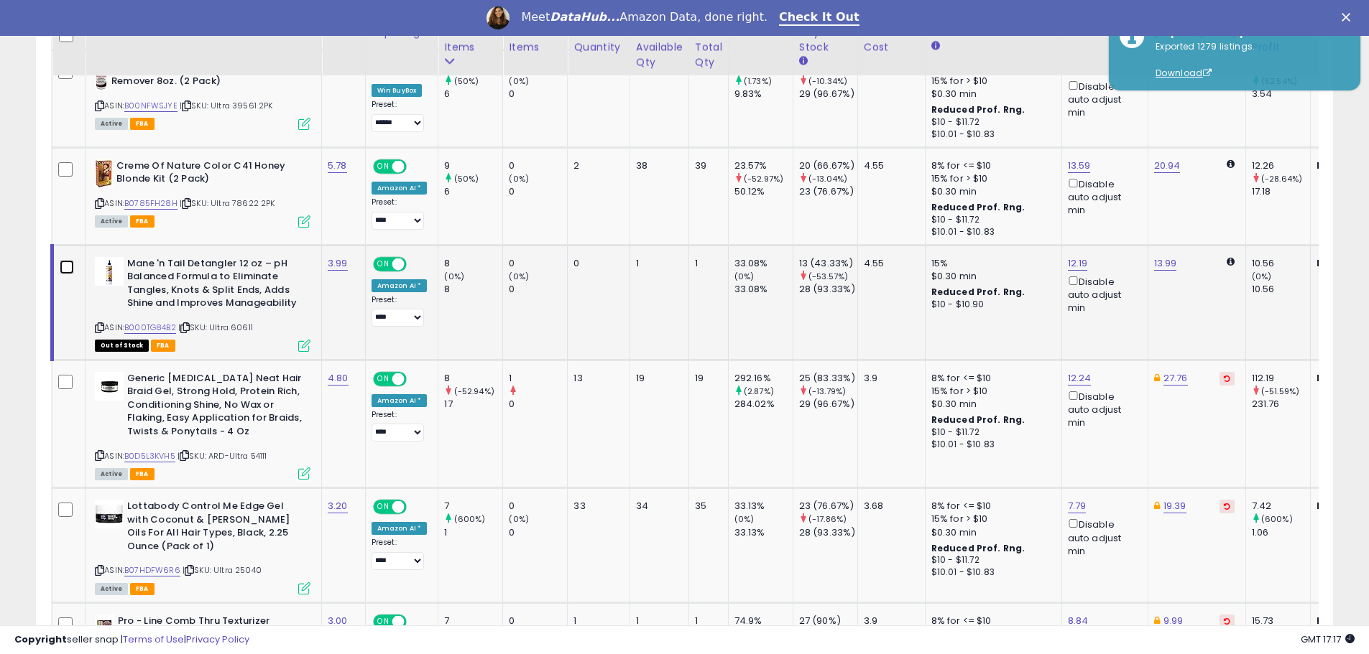
scroll to position [1278, 0]
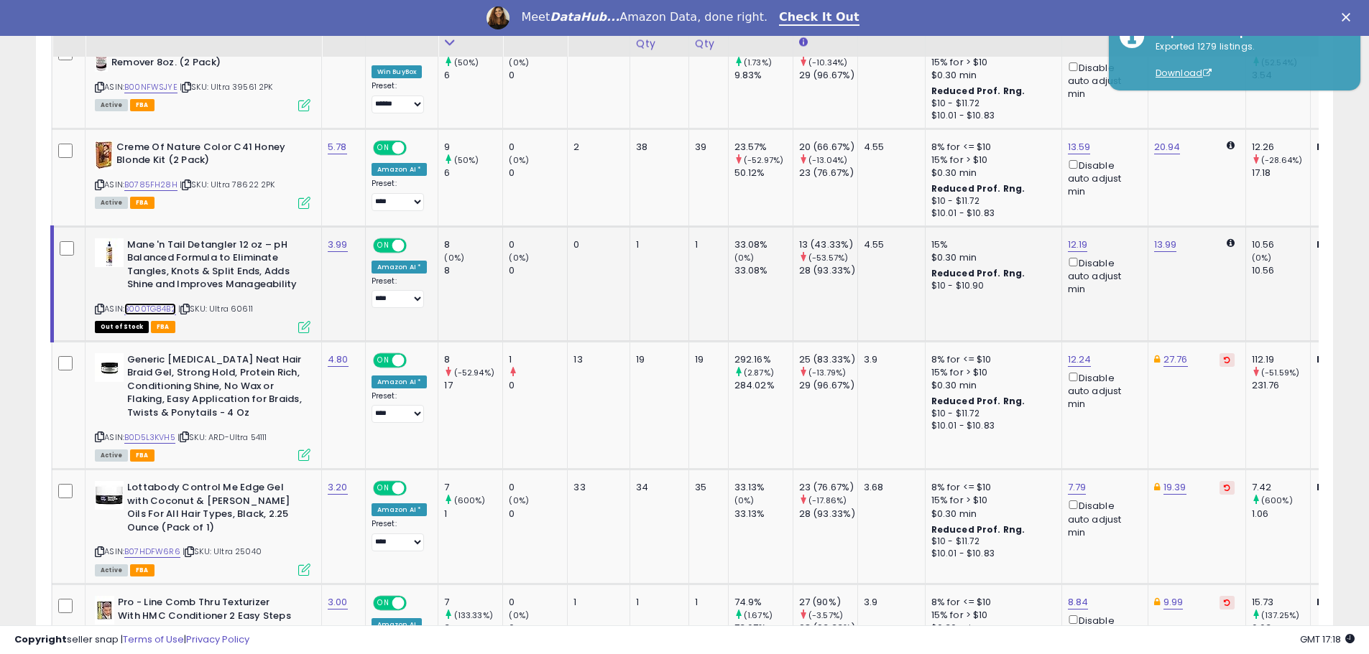
click at [147, 308] on link "B000TG84B2" at bounding box center [150, 309] width 52 height 12
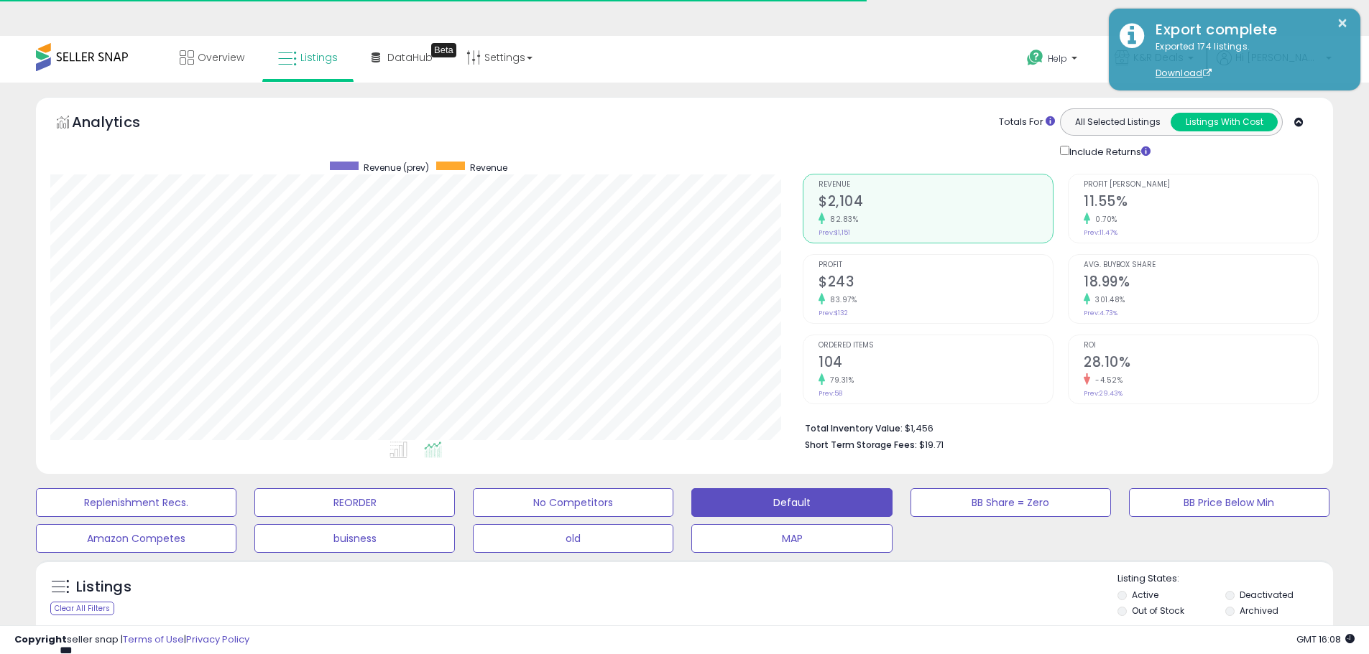
select select "**"
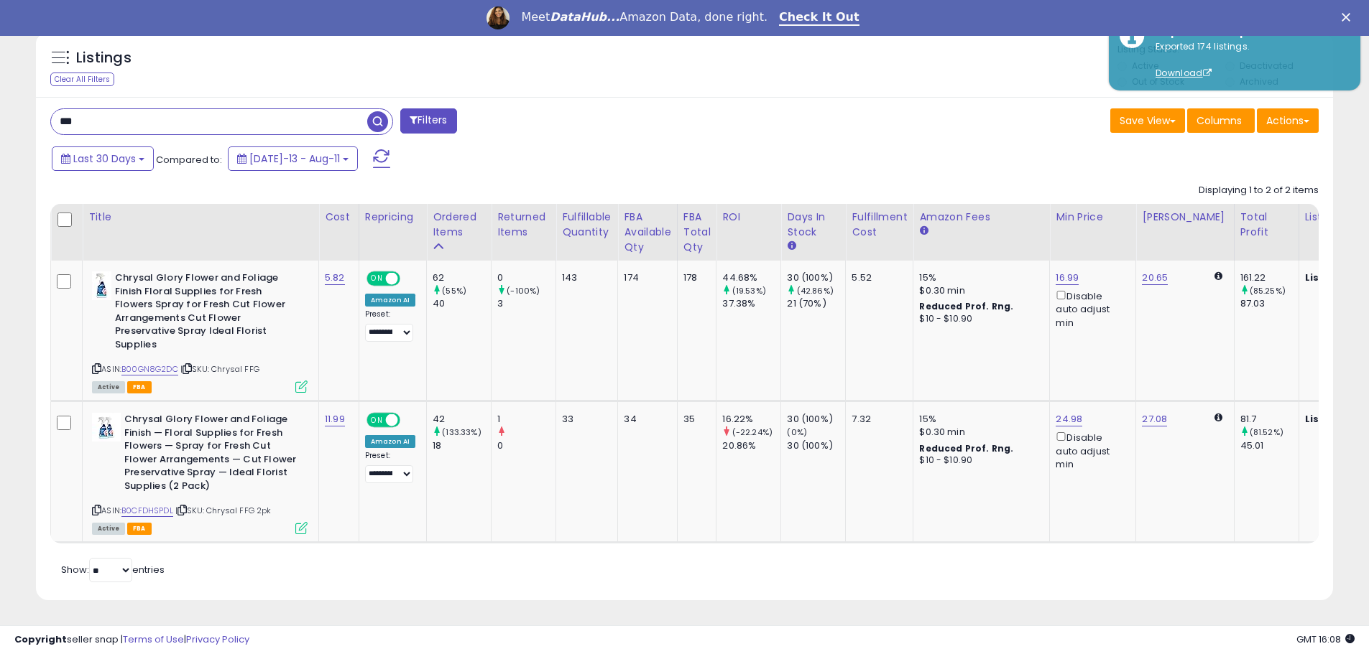
scroll to position [295, 752]
type input "*****"
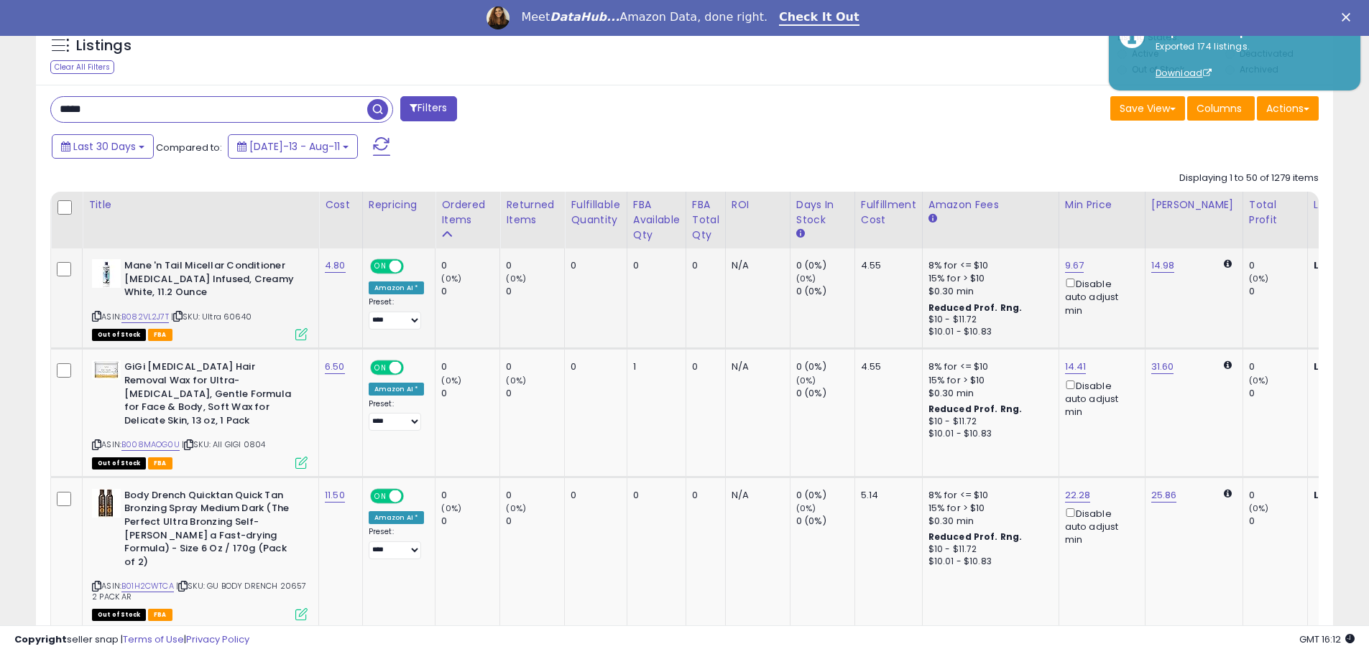
scroll to position [545, 0]
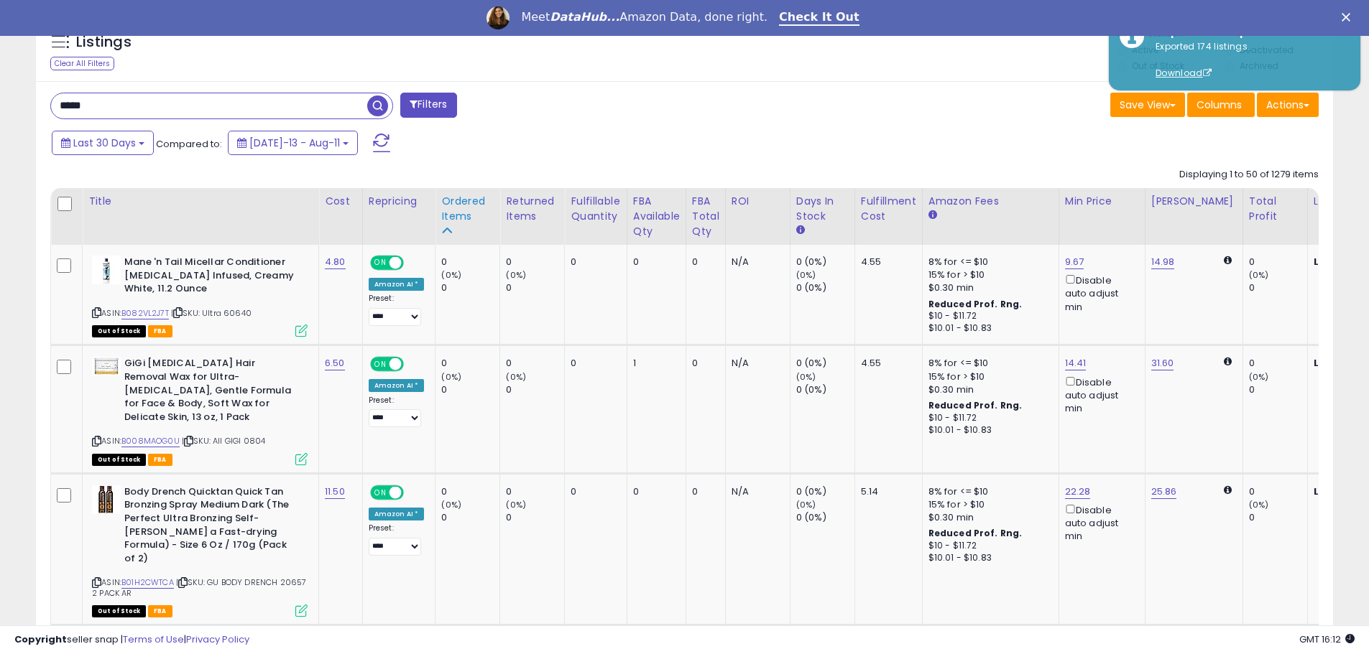
click at [457, 205] on div "Ordered Items" at bounding box center [467, 209] width 52 height 30
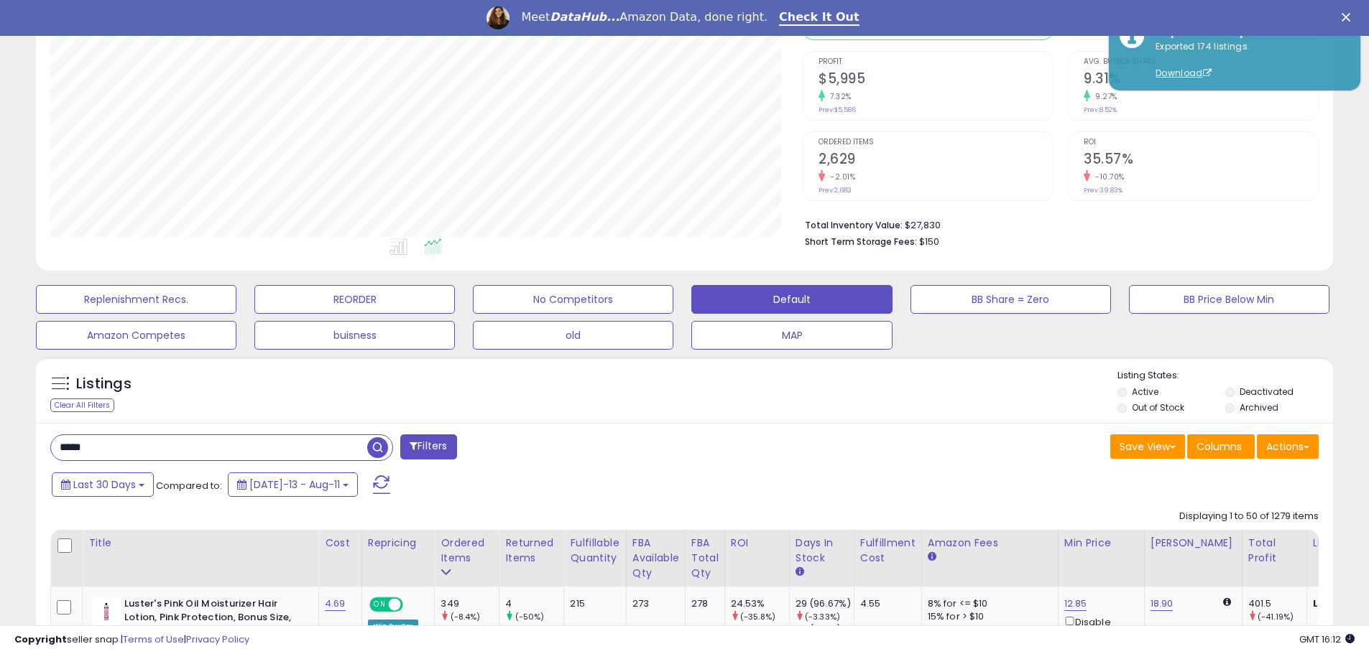
scroll to position [330, 0]
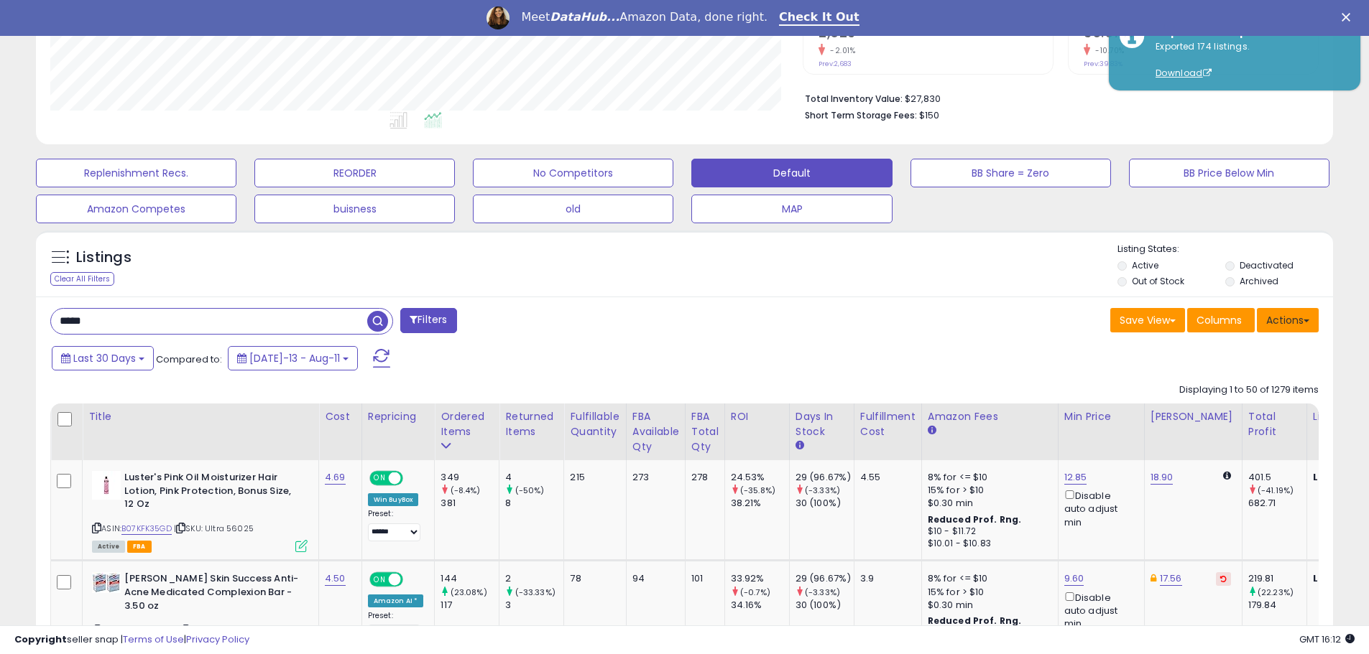
click at [1284, 316] on button "Actions" at bounding box center [1287, 320] width 62 height 24
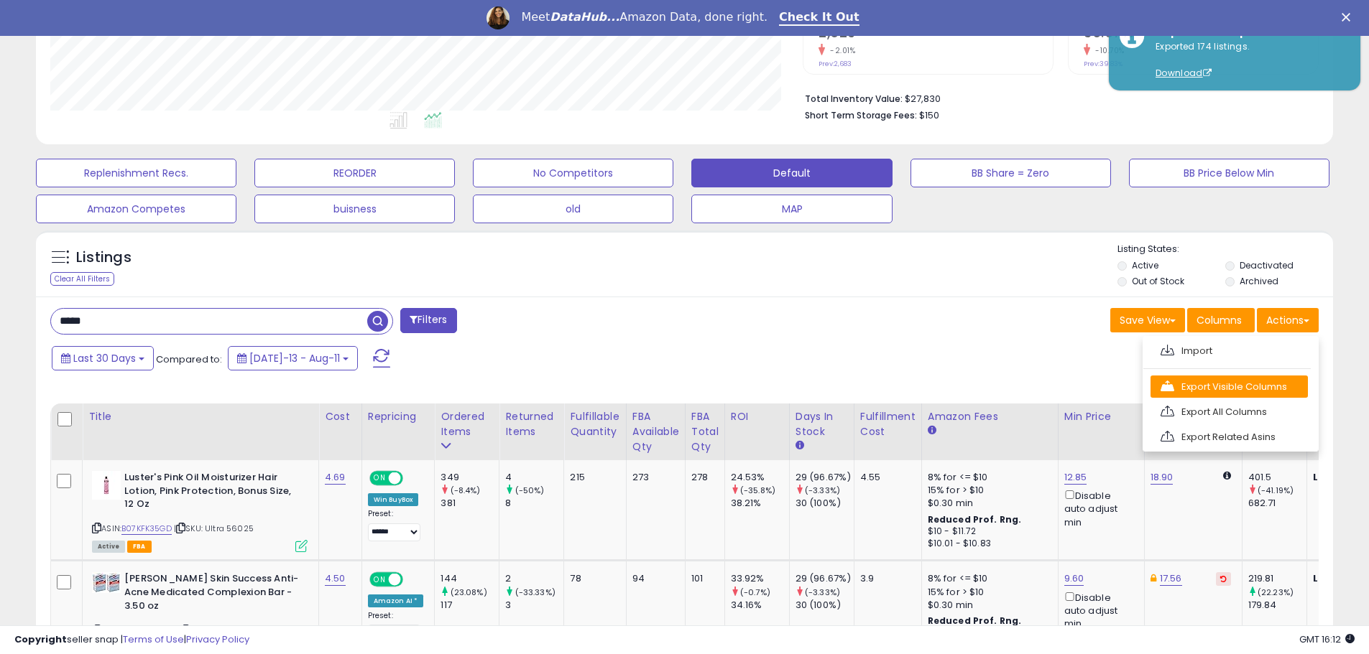
click at [1236, 389] on link "Export Visible Columns" at bounding box center [1228, 387] width 157 height 22
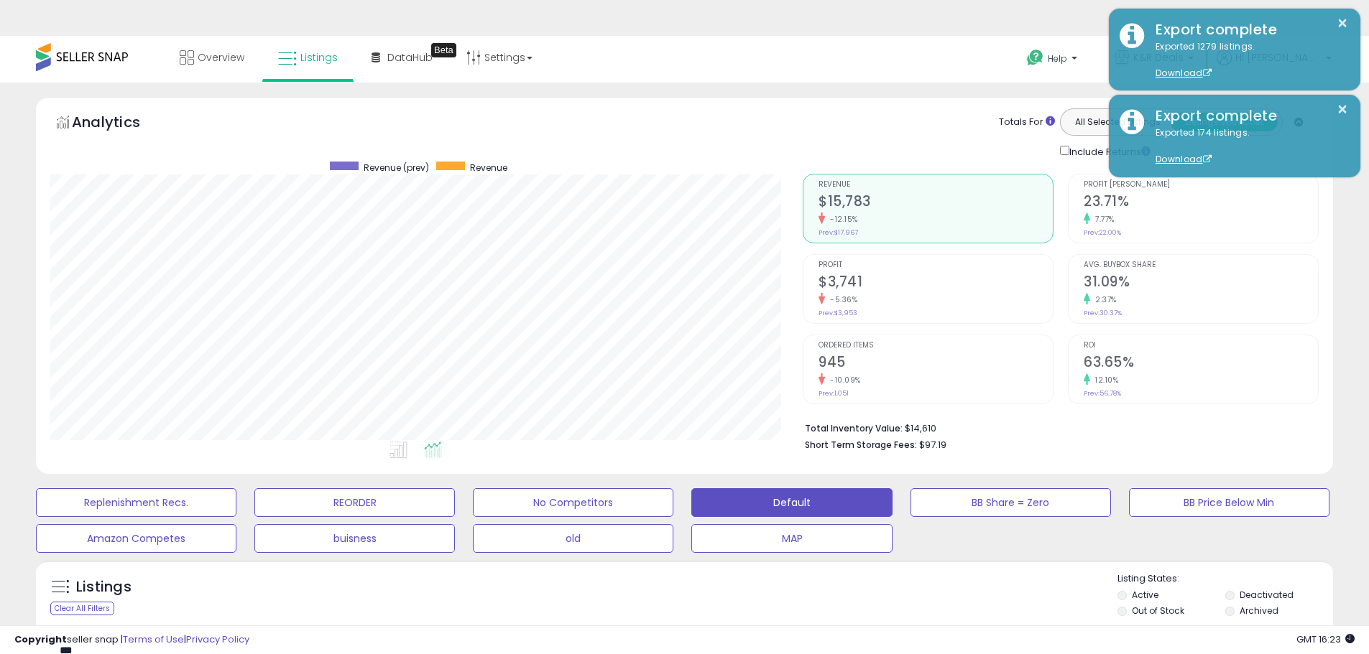
select select "**"
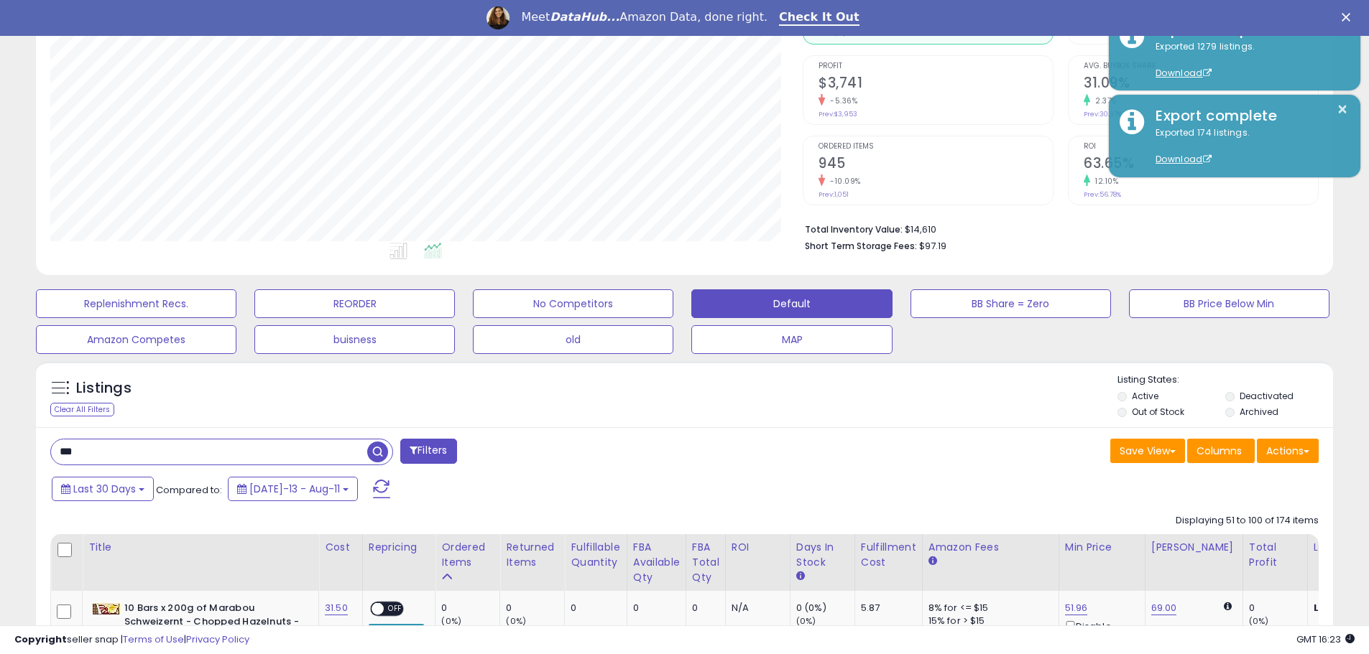
scroll to position [438, 0]
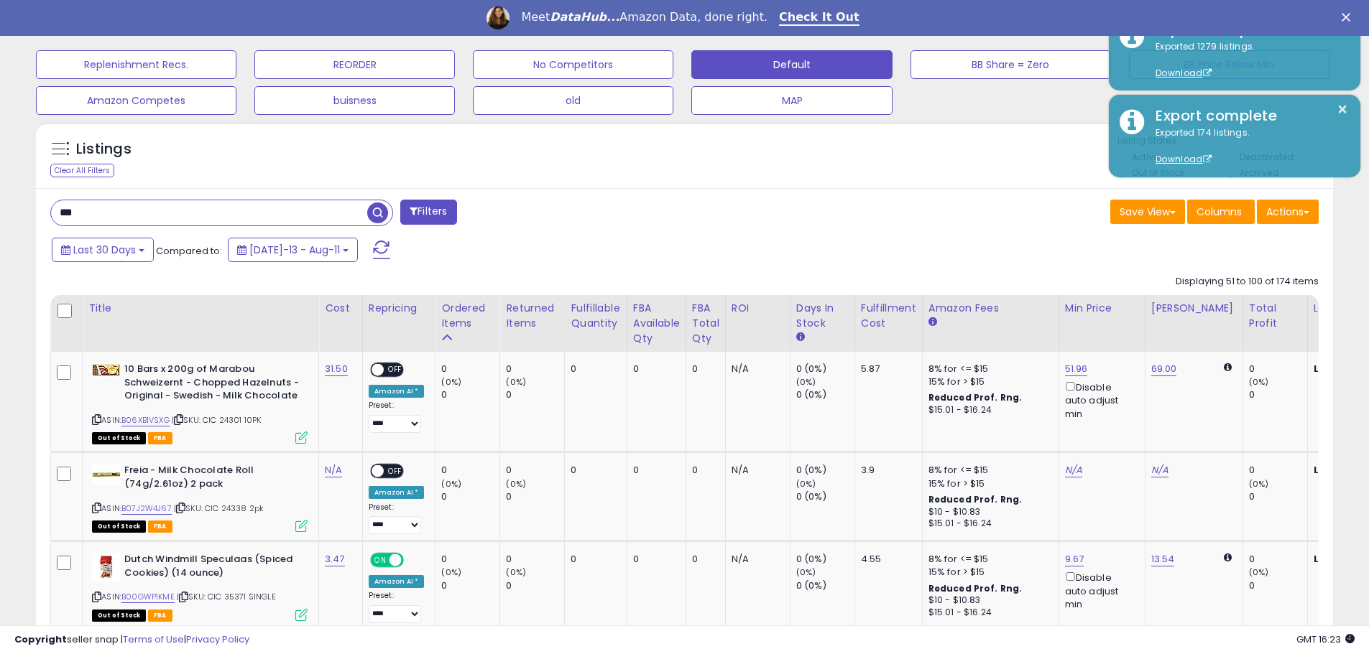
drag, startPoint x: -4, startPoint y: 244, endPoint x: -11, endPoint y: 248, distance: 8.0
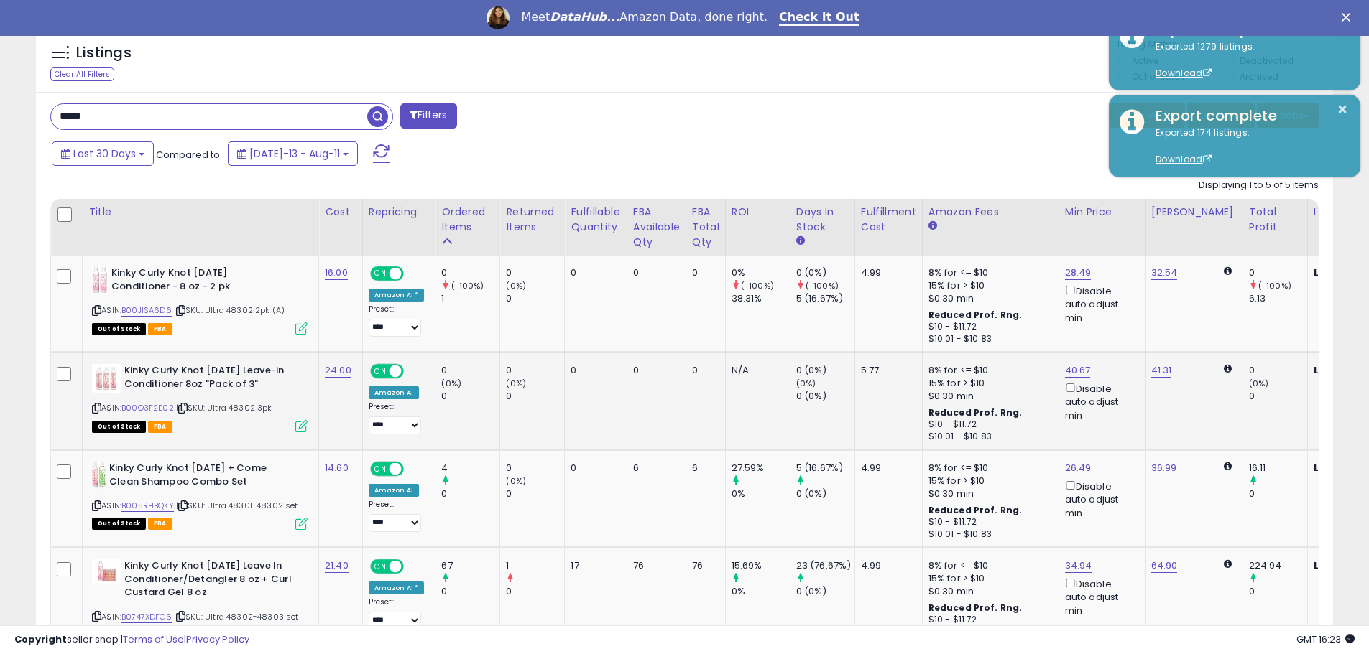
scroll to position [560, 0]
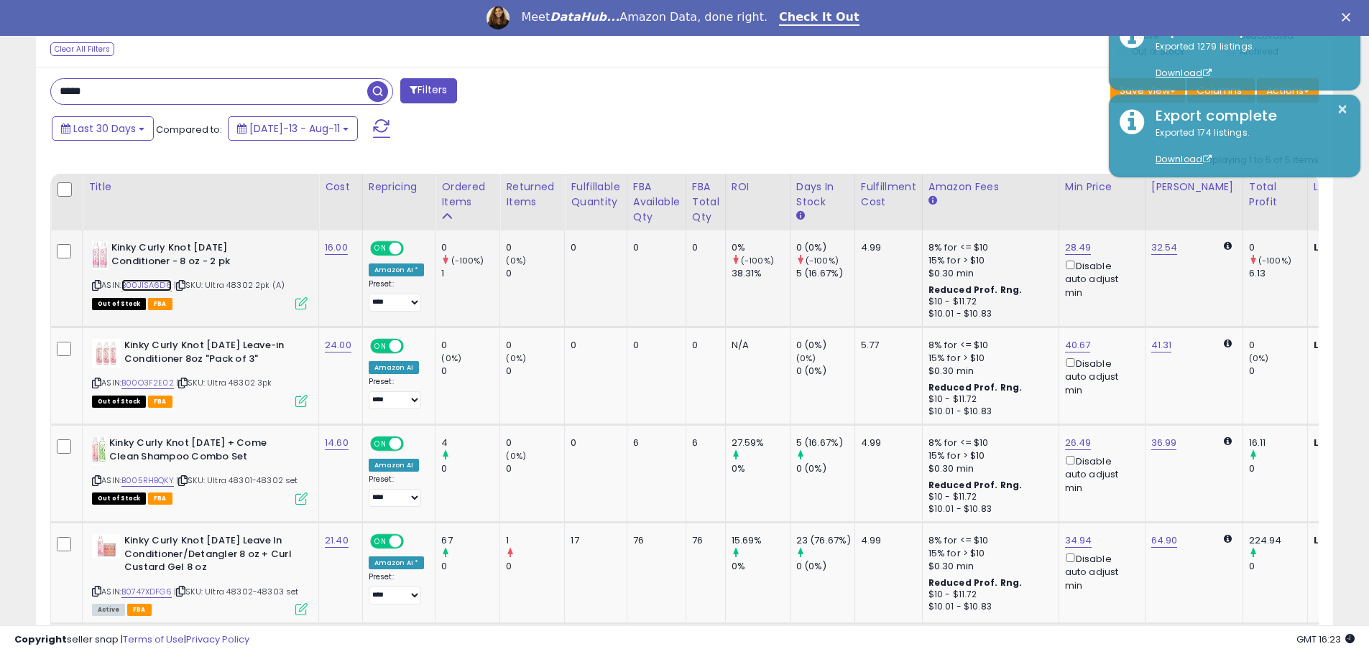
click at [149, 279] on link "B00JISA6D6" at bounding box center [146, 285] width 50 height 12
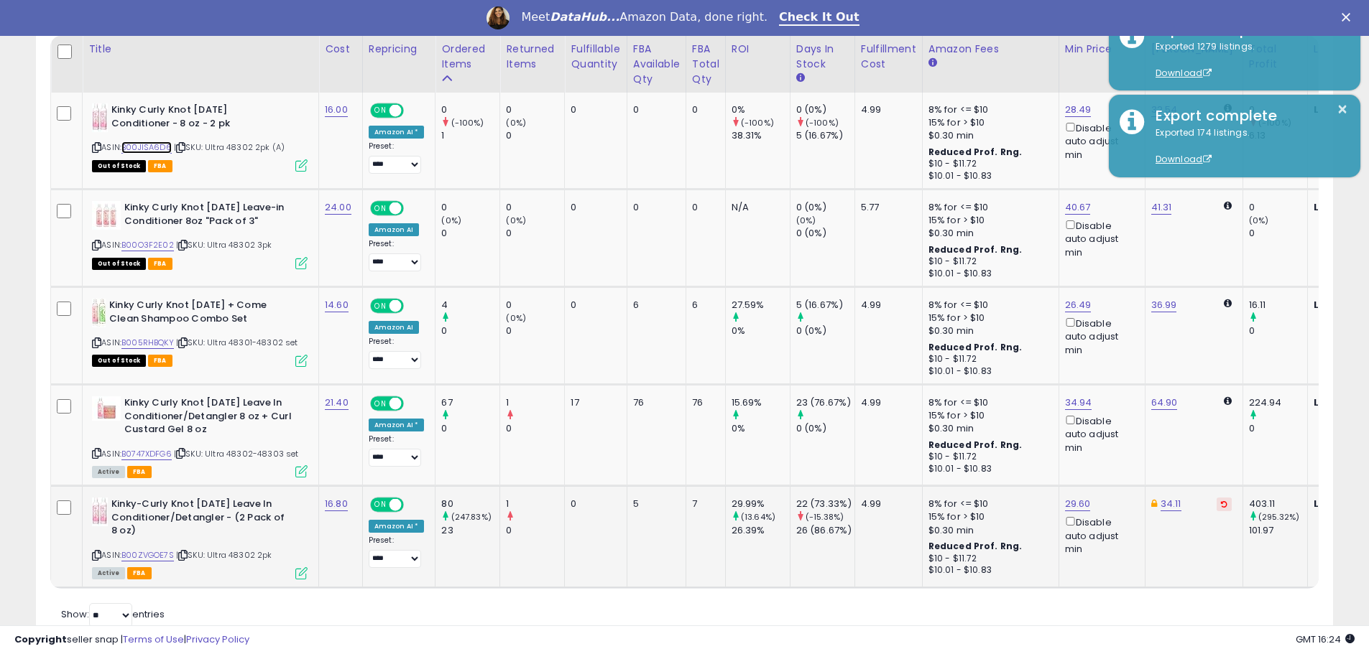
scroll to position [703, 0]
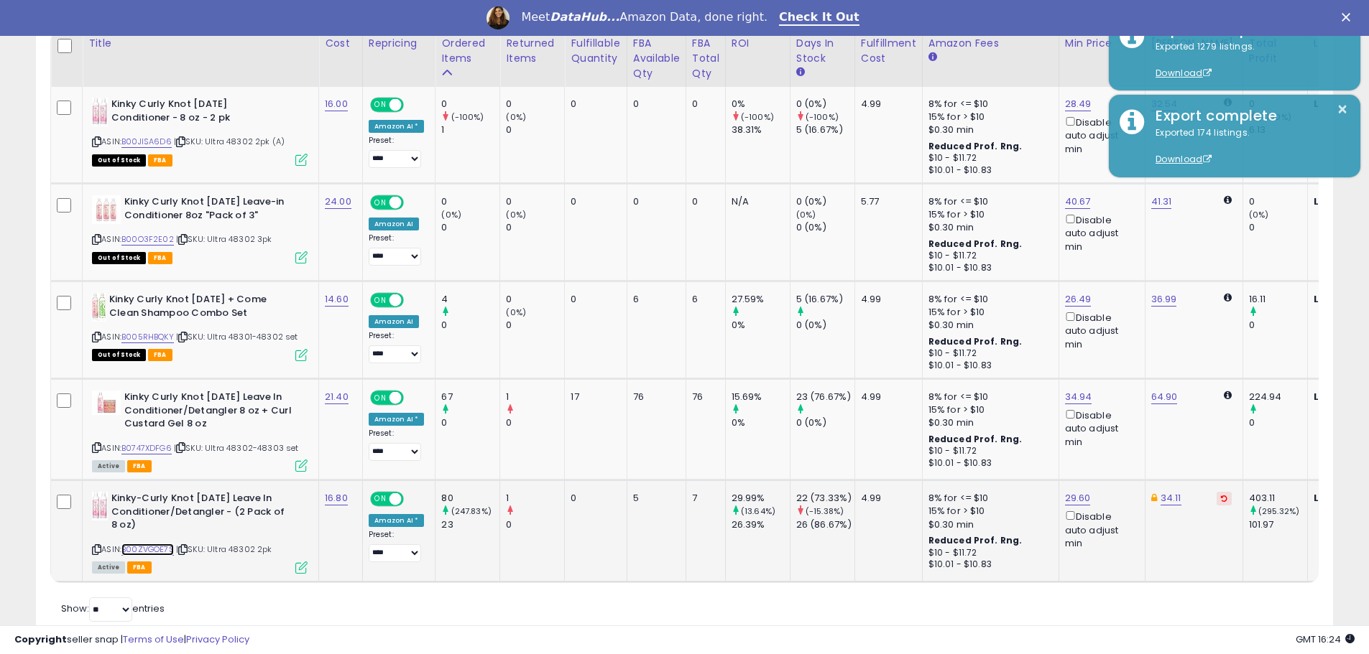
click at [161, 550] on link "B00ZVGOE7S" at bounding box center [147, 550] width 52 height 12
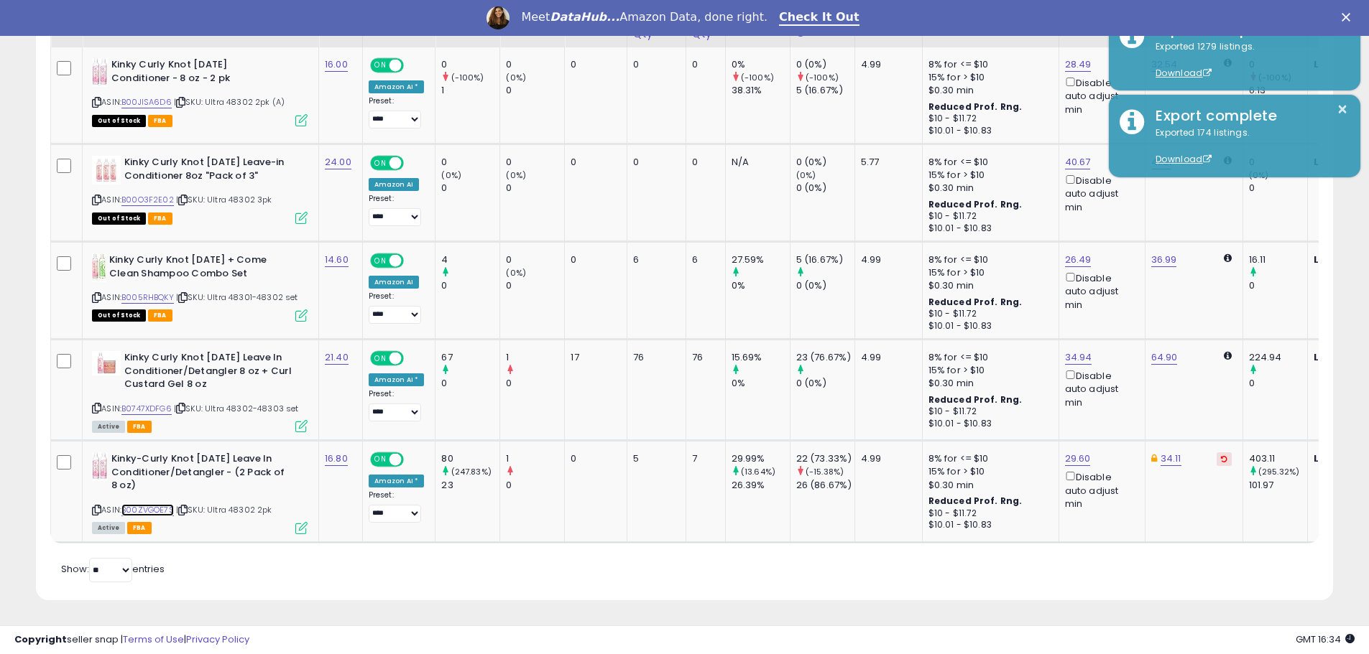
scroll to position [323, 0]
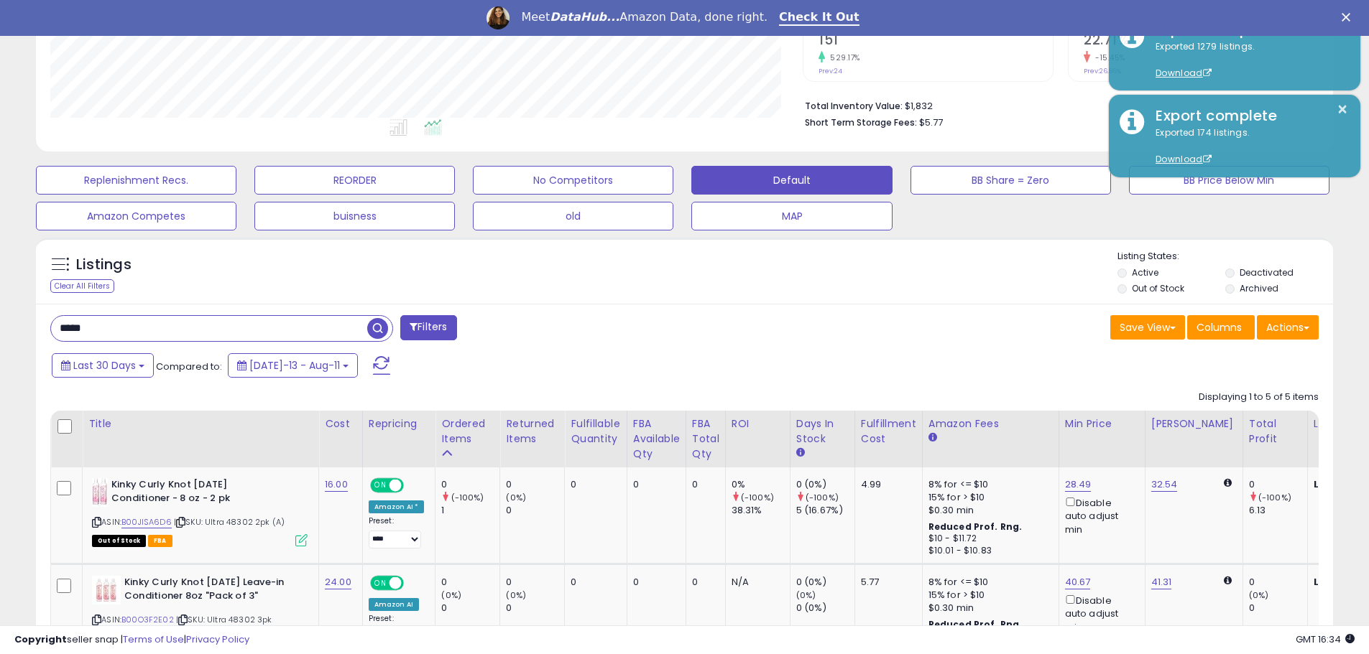
click at [141, 325] on input "*****" at bounding box center [209, 328] width 316 height 25
paste input "*****"
click at [372, 329] on span "button" at bounding box center [377, 328] width 21 height 21
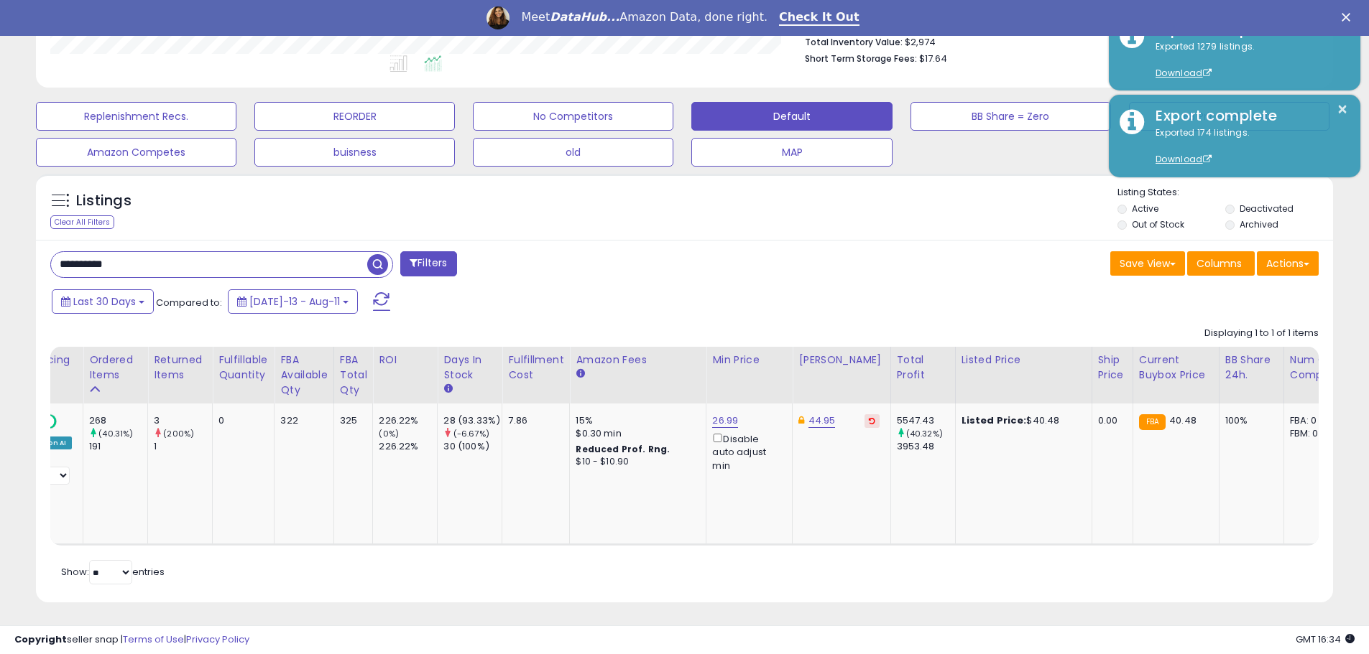
scroll to position [0, 0]
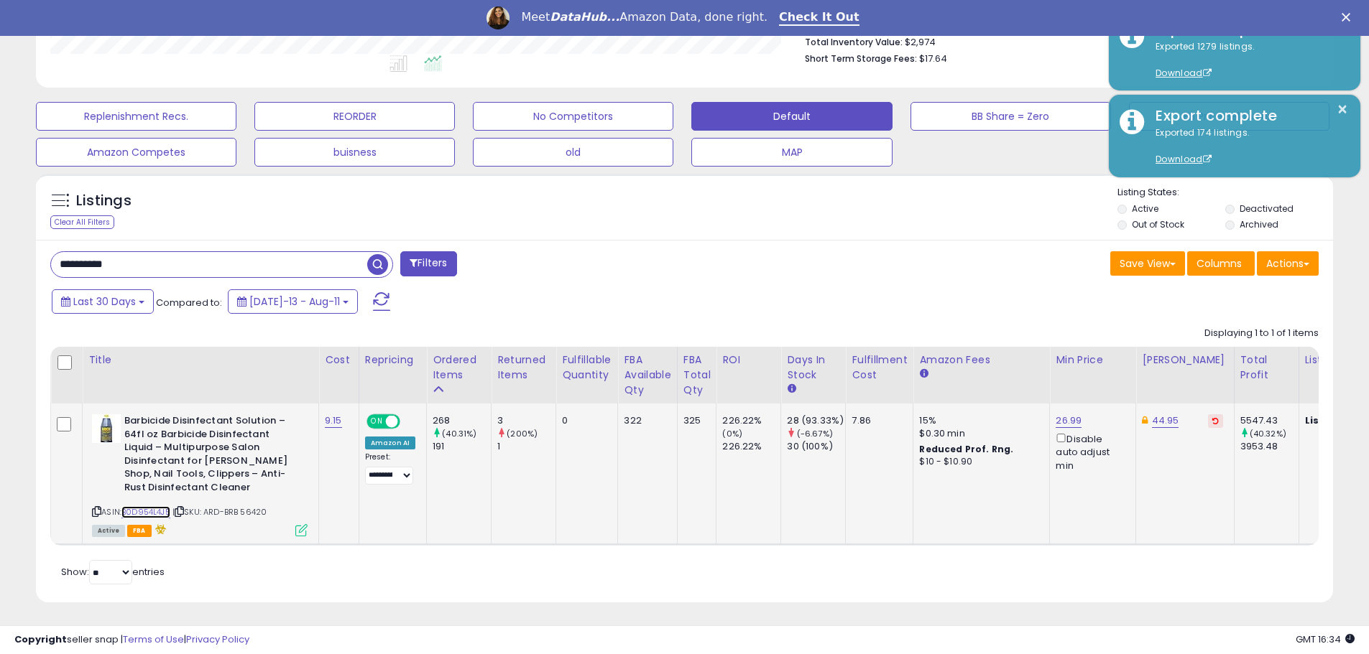
click at [146, 506] on link "B0D954L4J5" at bounding box center [145, 512] width 49 height 12
click at [130, 272] on input "**********" at bounding box center [209, 264] width 316 height 25
paste input "text"
type input "**********"
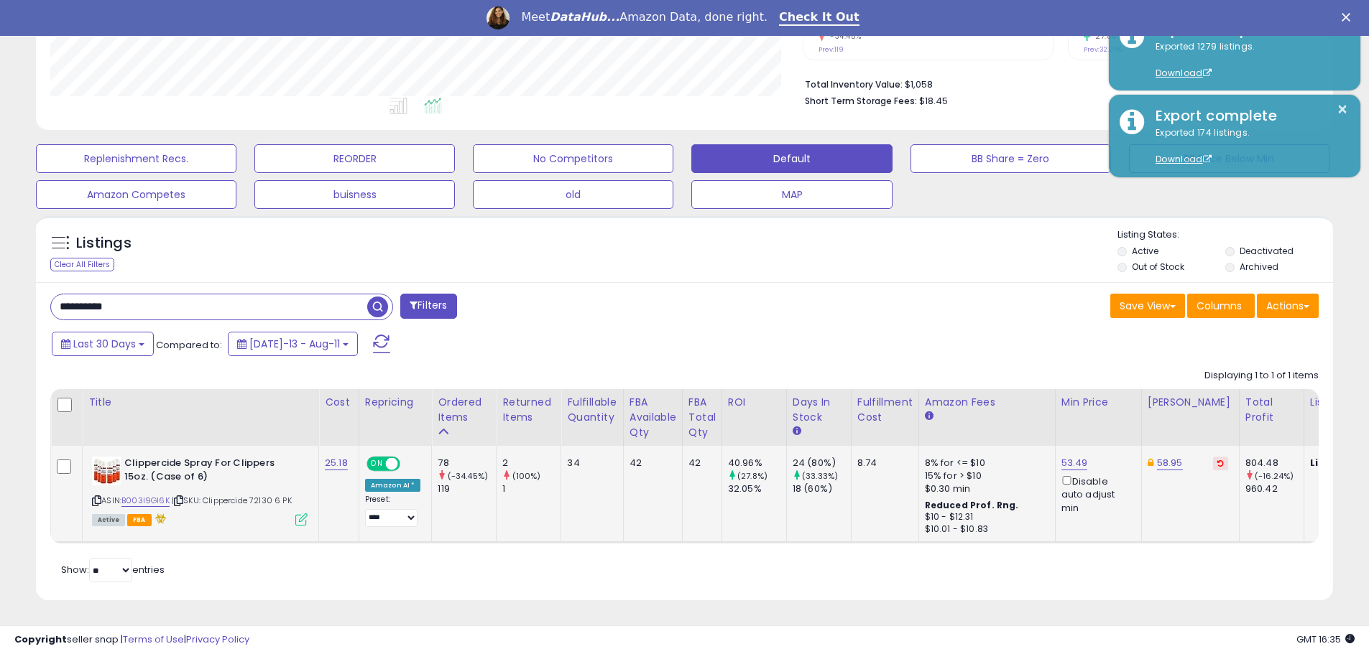
scroll to position [355, 0]
click at [142, 495] on link "B003I9GI6K" at bounding box center [145, 501] width 48 height 12
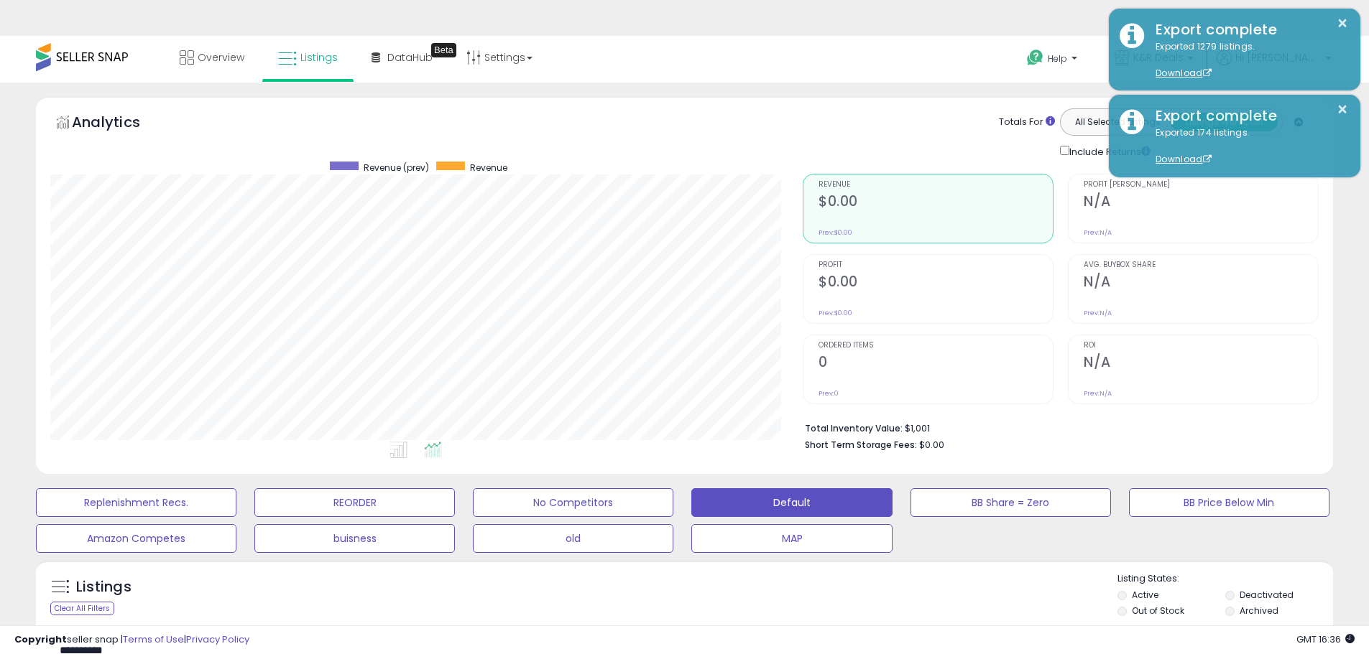
select select "**"
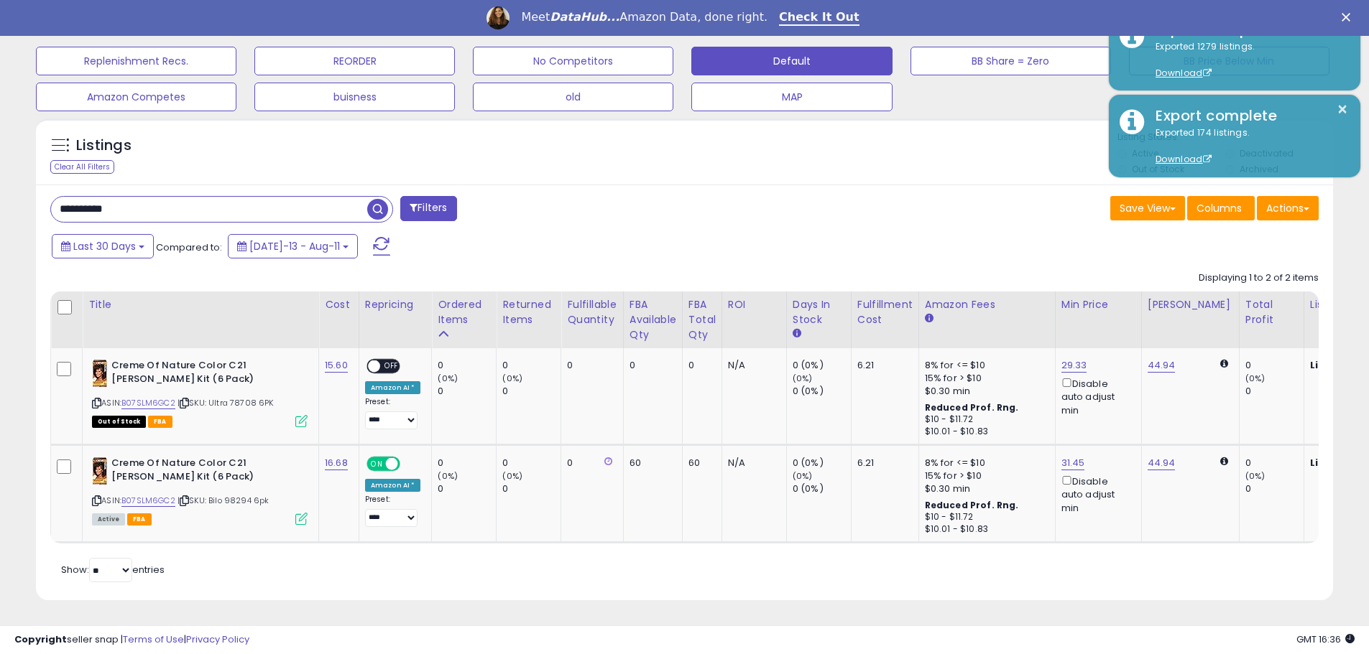
scroll to position [295, 752]
drag, startPoint x: 160, startPoint y: 190, endPoint x: 69, endPoint y: 206, distance: 92.7
click at [70, 204] on input "**********" at bounding box center [209, 209] width 316 height 25
type input "*"
type input "****"
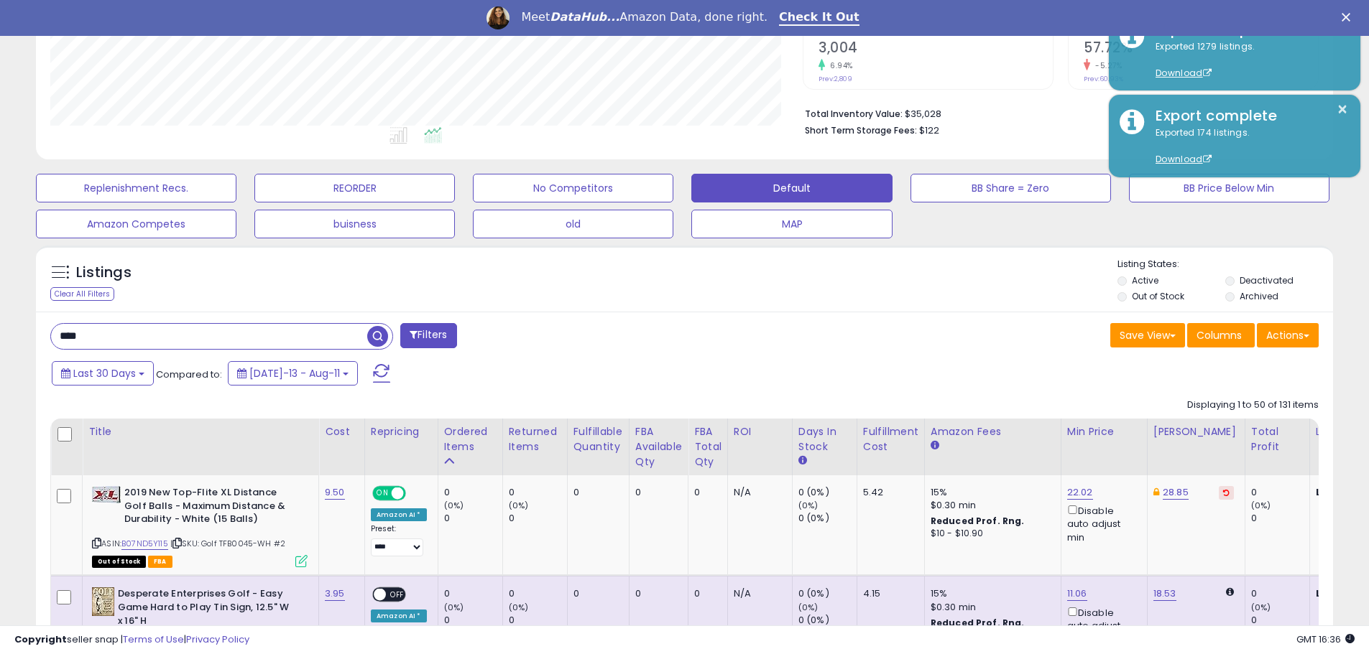
scroll to position [402, 0]
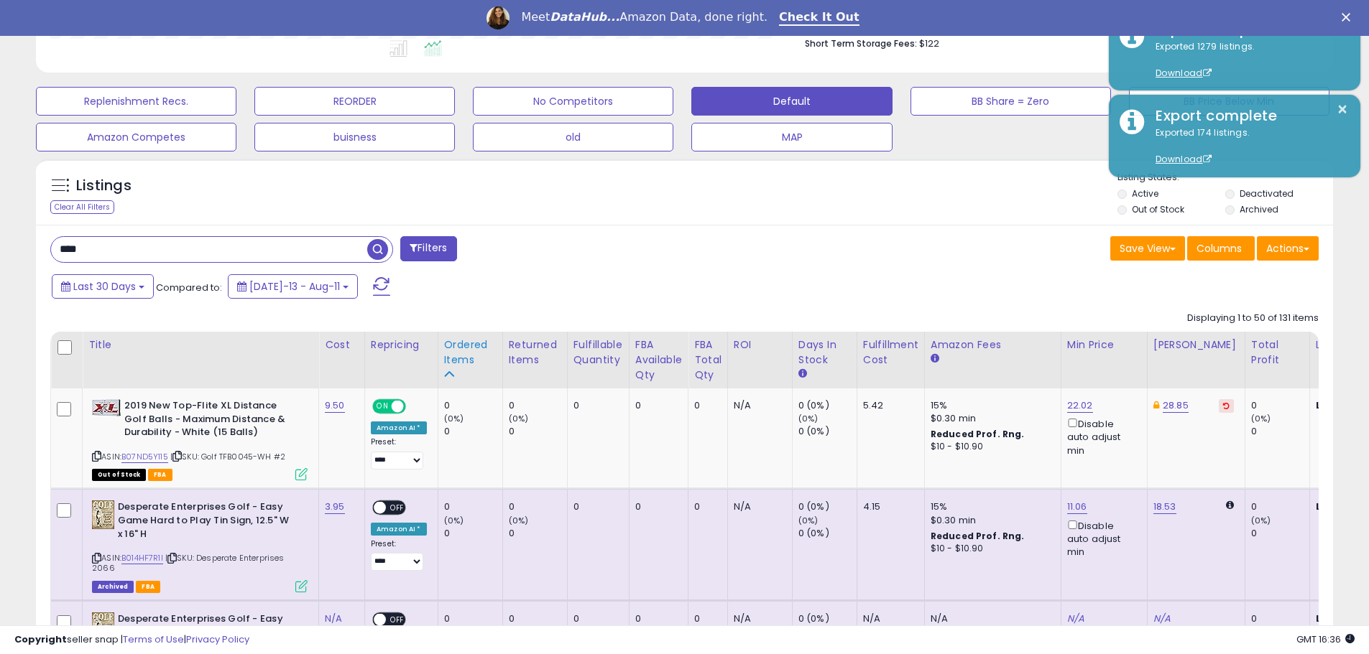
click at [468, 352] on div "Ordered Items" at bounding box center [470, 353] width 52 height 30
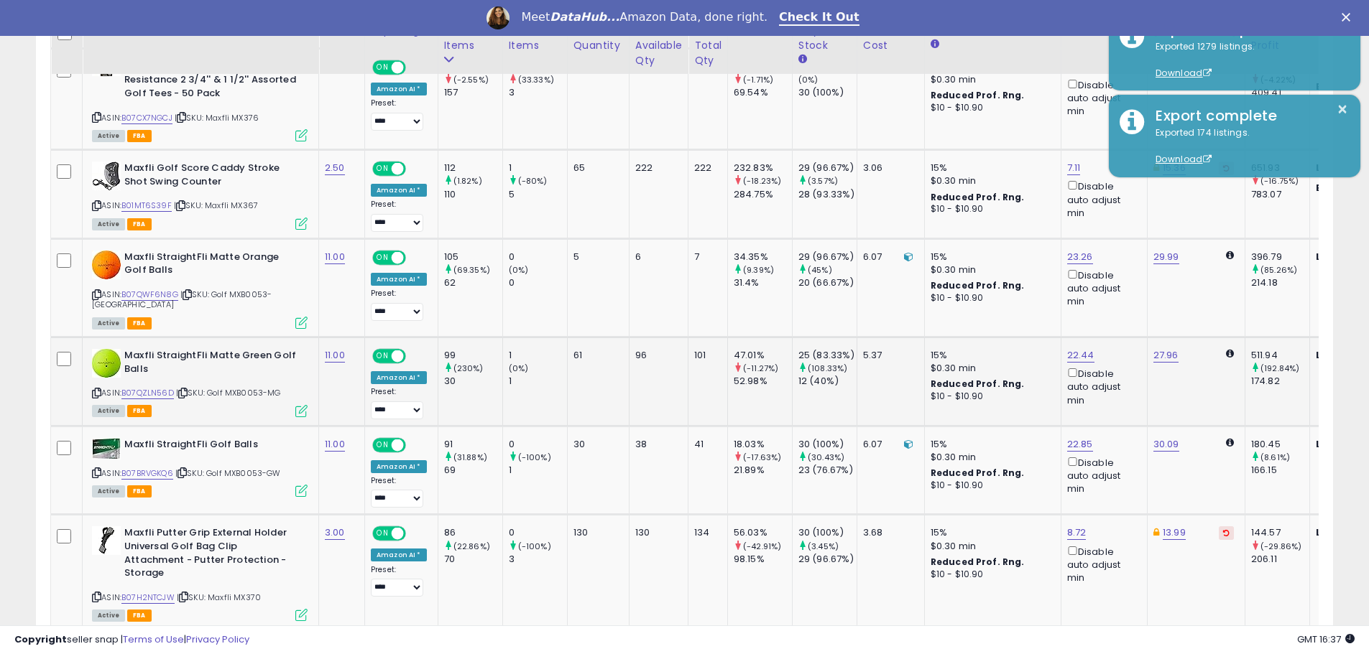
scroll to position [1206, 0]
